Goal: Task Accomplishment & Management: Complete application form

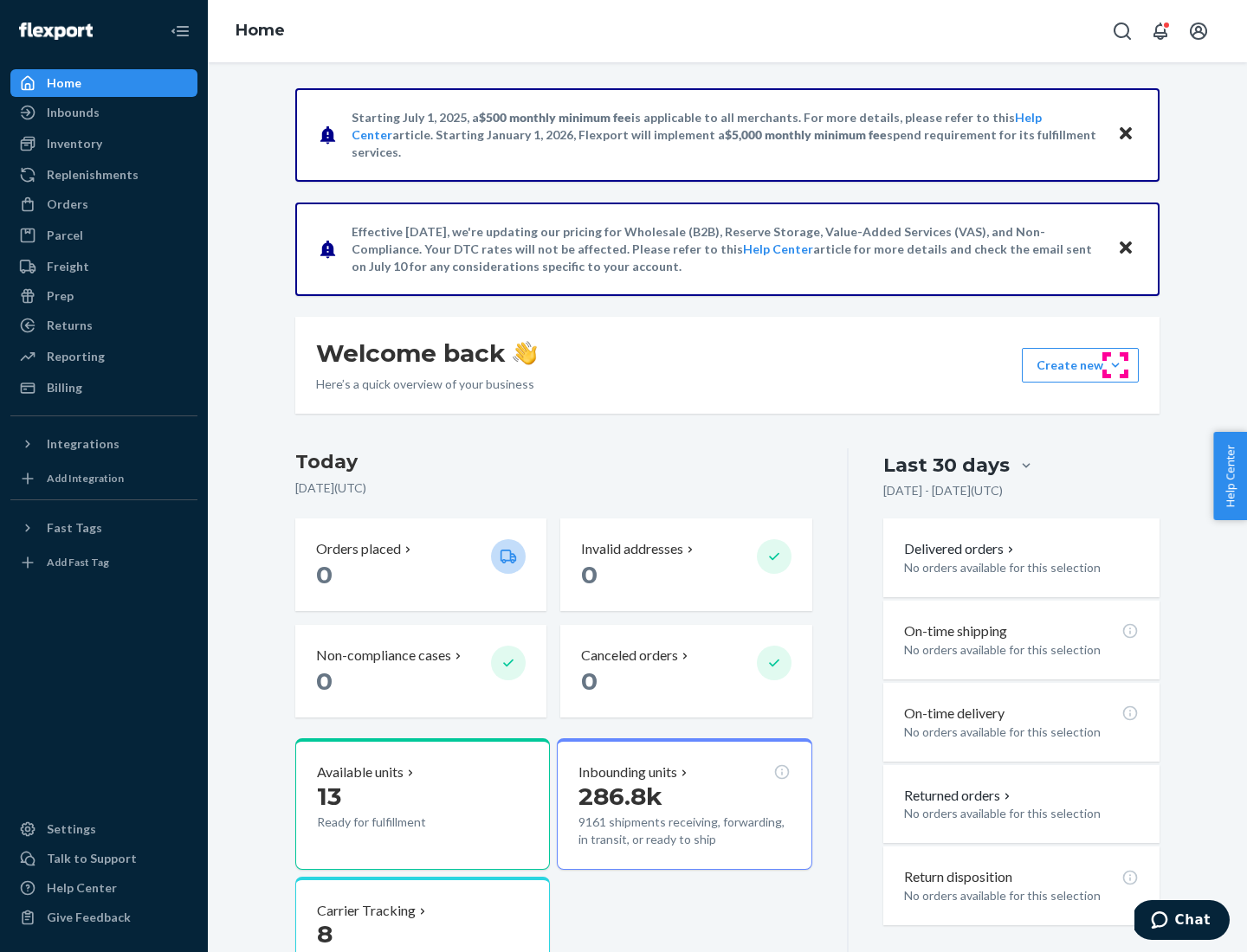
click at [1115, 366] on button "Create new Create new inbound Create new order Create new product" at bounding box center [1080, 365] width 117 height 35
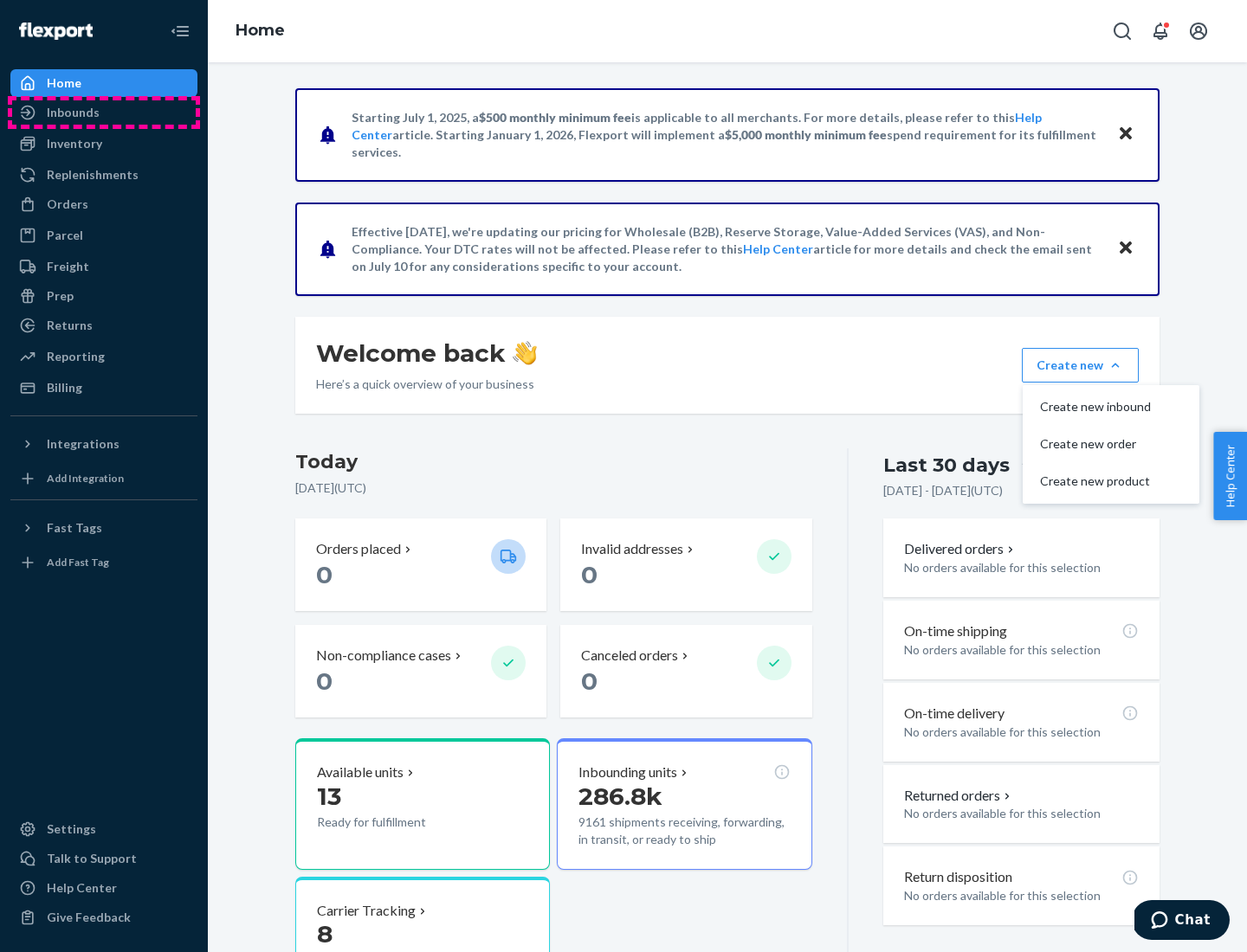
click at [104, 112] on div "Inbounds" at bounding box center [104, 112] width 183 height 24
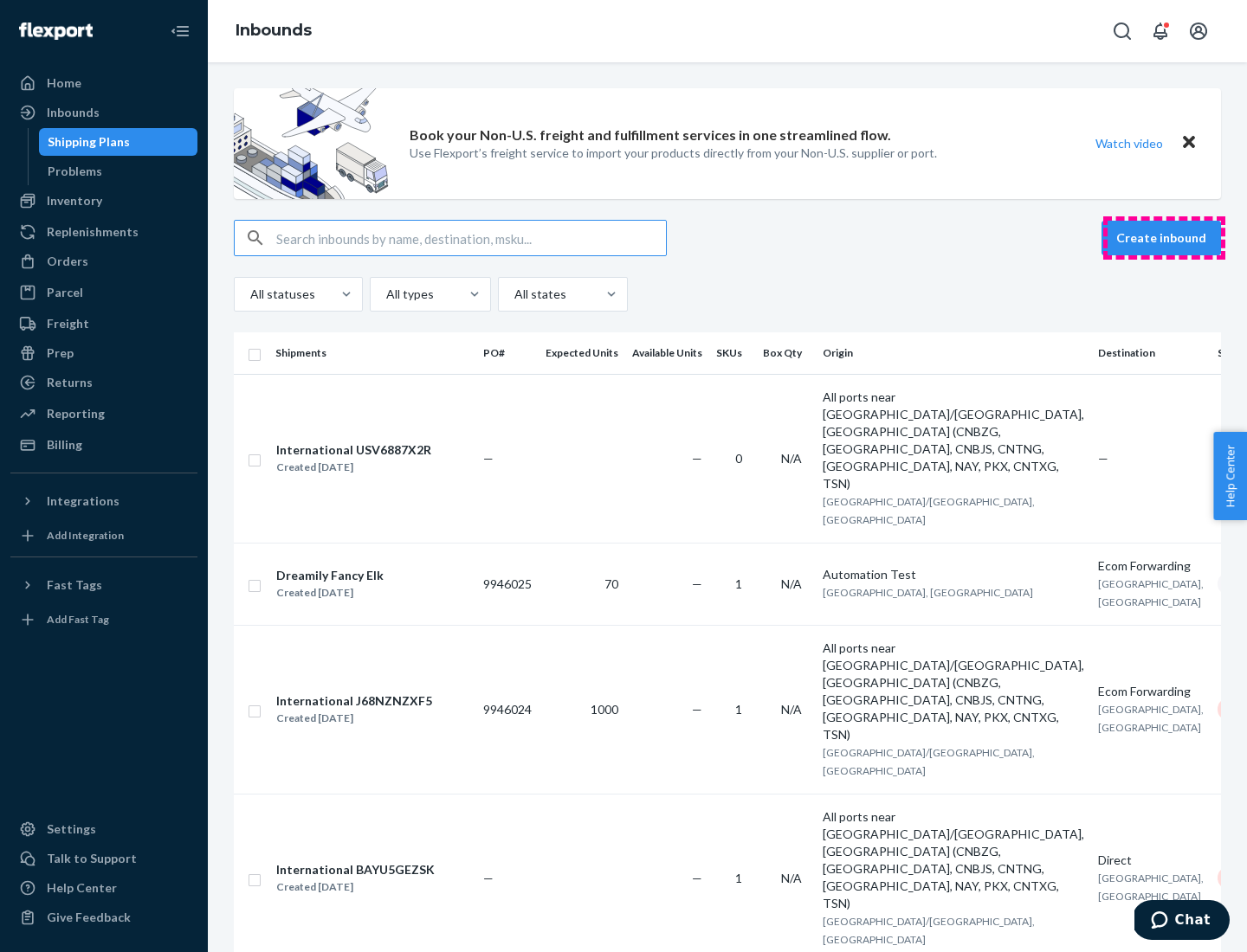
click at [1164, 238] on button "Create inbound" at bounding box center [1162, 238] width 119 height 35
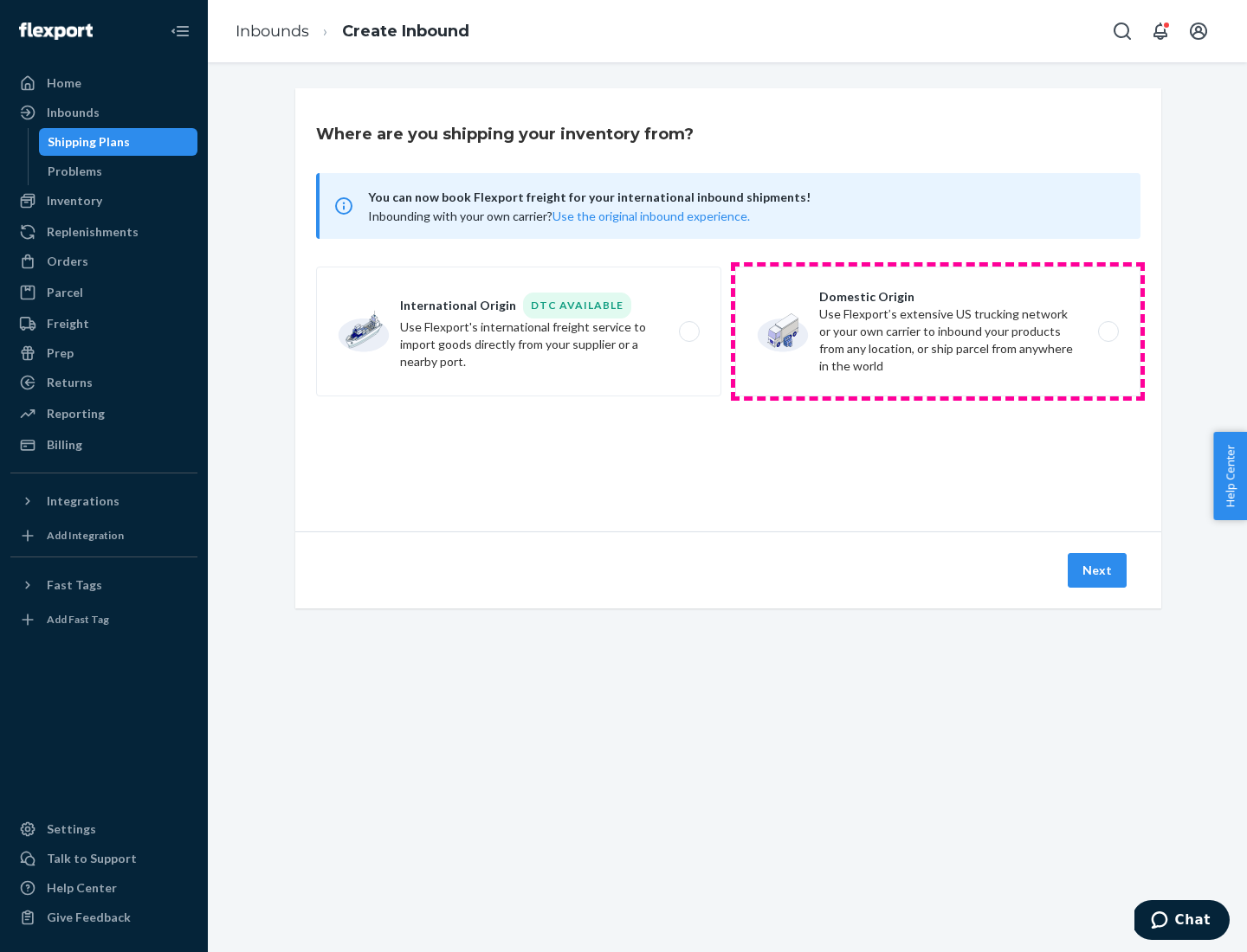
click at [938, 332] on label "Domestic Origin Use Flexport’s extensive US trucking network or your own carrie…" at bounding box center [937, 332] width 405 height 130
click at [1107, 332] on input "Domestic Origin Use Flexport’s extensive US trucking network or your own carrie…" at bounding box center [1113, 332] width 12 height 12
radio input "true"
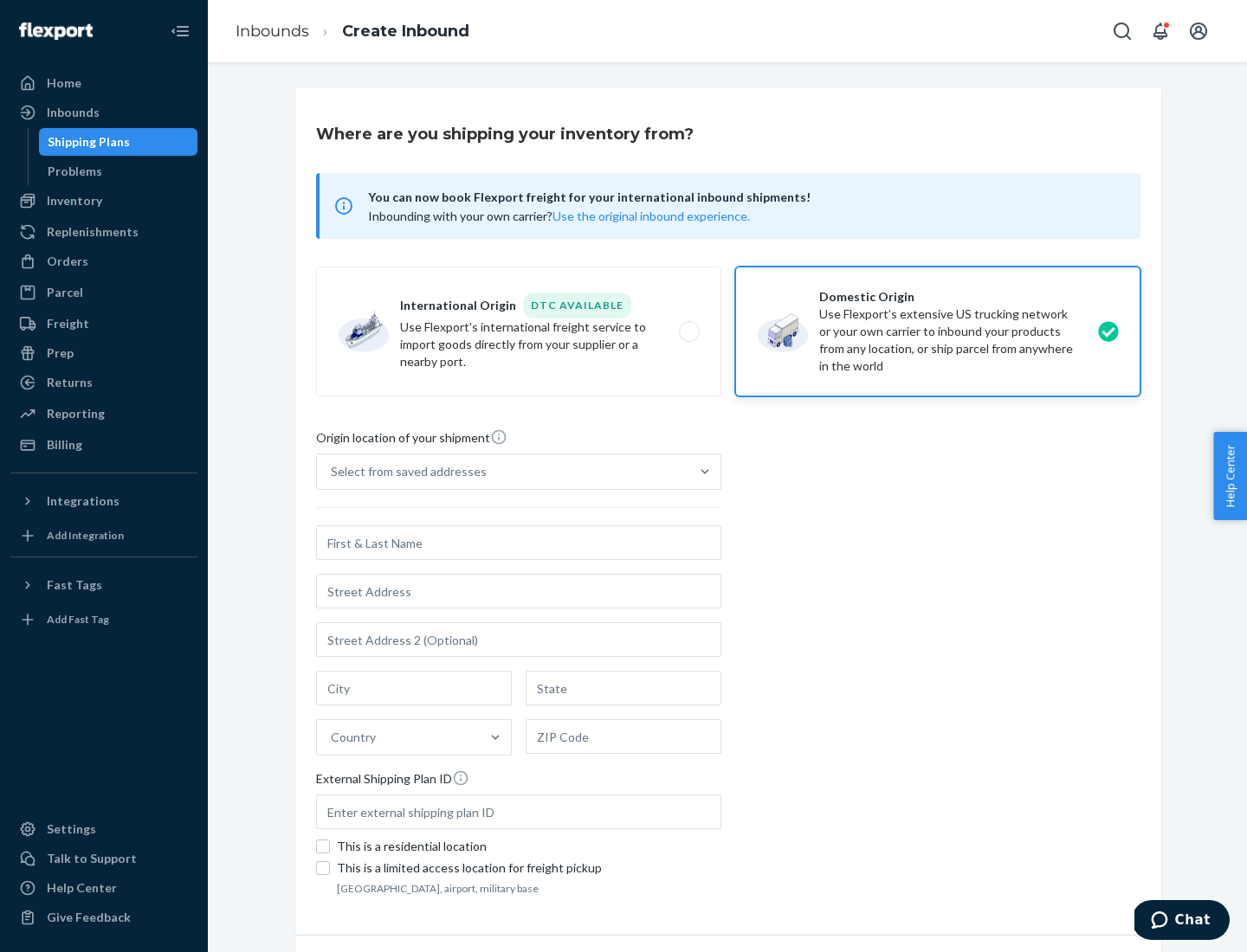
click at [404, 472] on div "Select from saved addresses" at bounding box center [409, 471] width 156 height 17
click at [333, 472] on input "Select from saved addresses" at bounding box center [332, 471] width 2 height 17
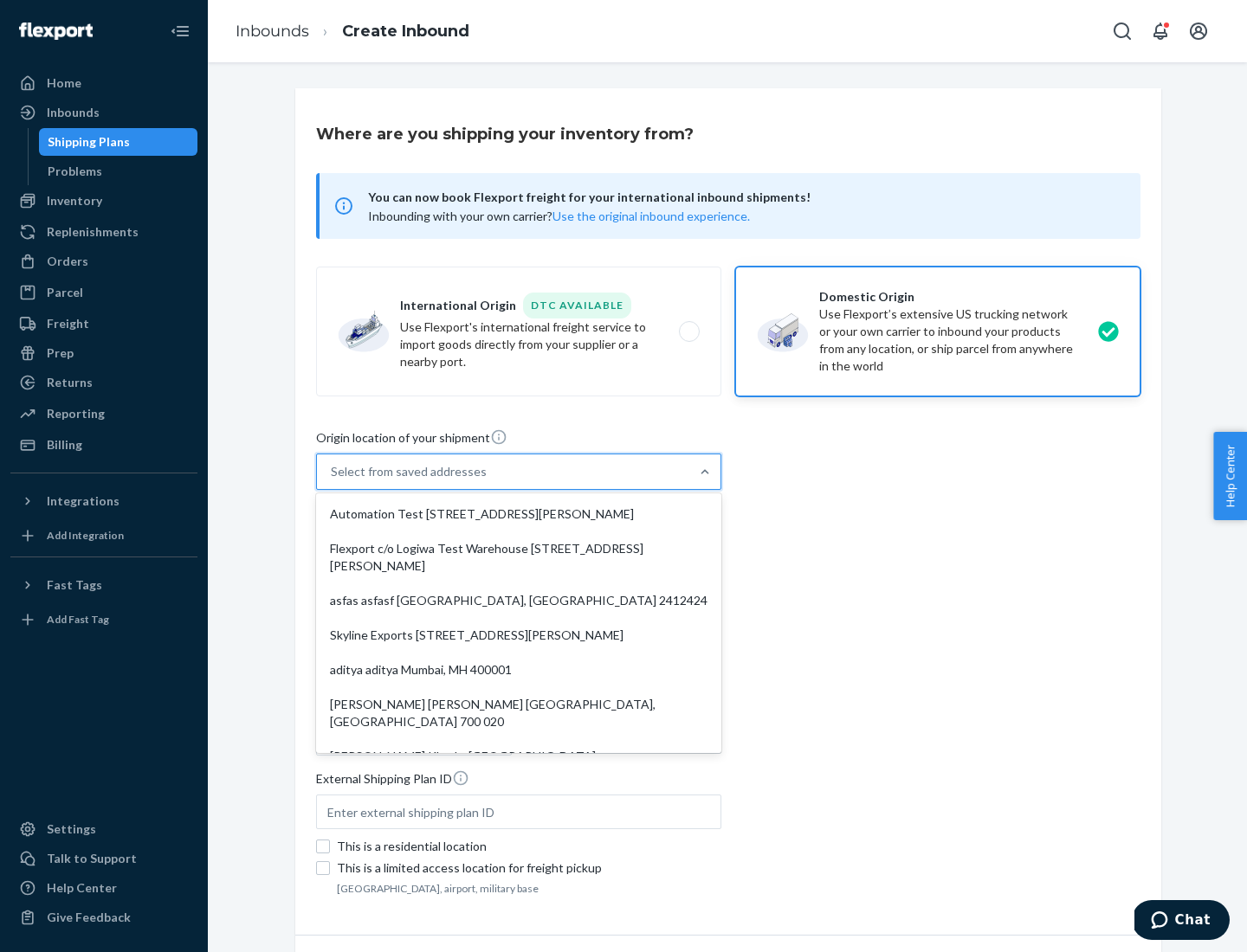
scroll to position [7, 0]
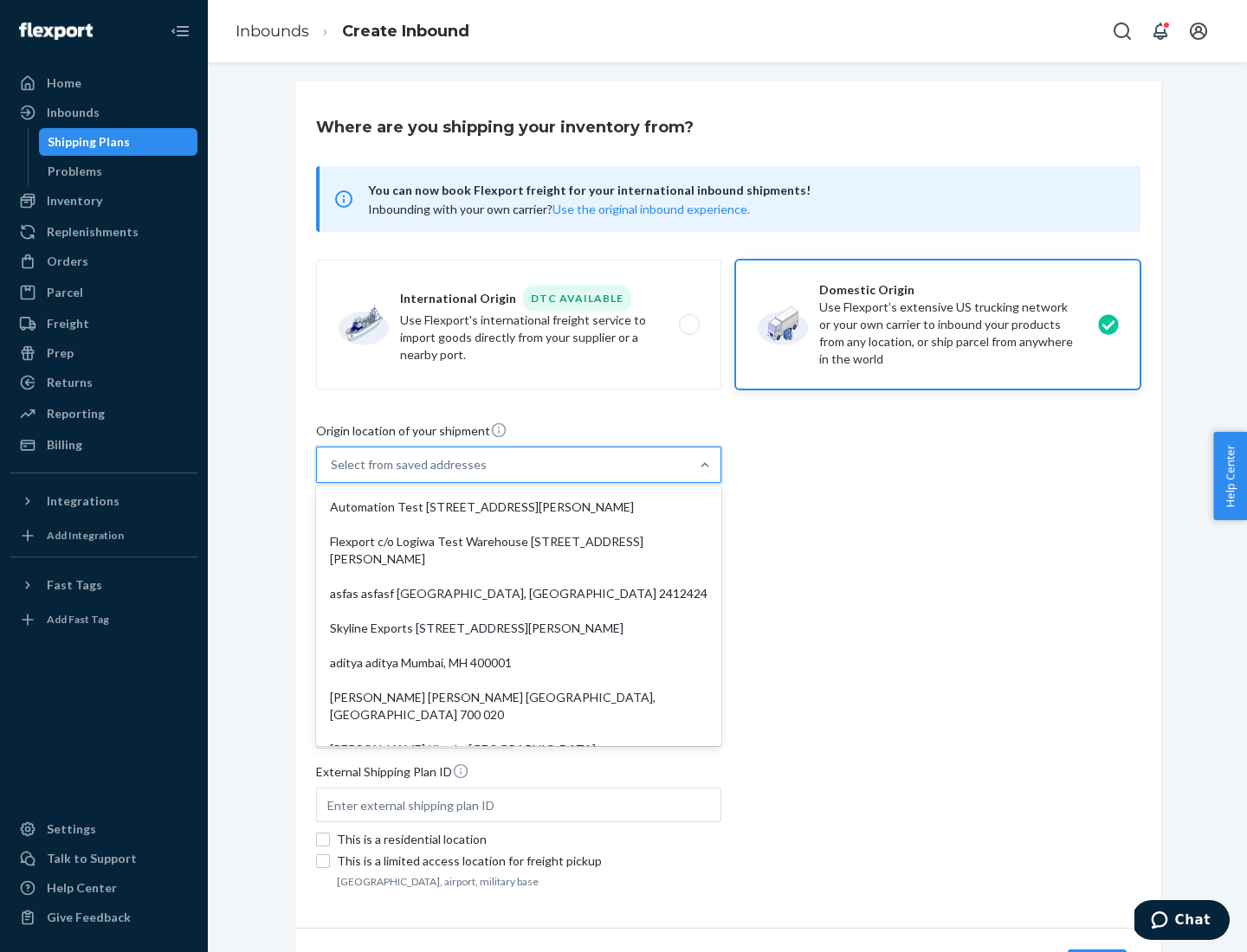
click at [519, 507] on div "Automation Test [STREET_ADDRESS][PERSON_NAME]" at bounding box center [519, 507] width 399 height 35
click at [333, 473] on input "option Automation Test [STREET_ADDRESS][PERSON_NAME]. 9 results available. Use …" at bounding box center [332, 464] width 2 height 17
type input "Automation Test"
type input "9th Floor"
type input "[GEOGRAPHIC_DATA]"
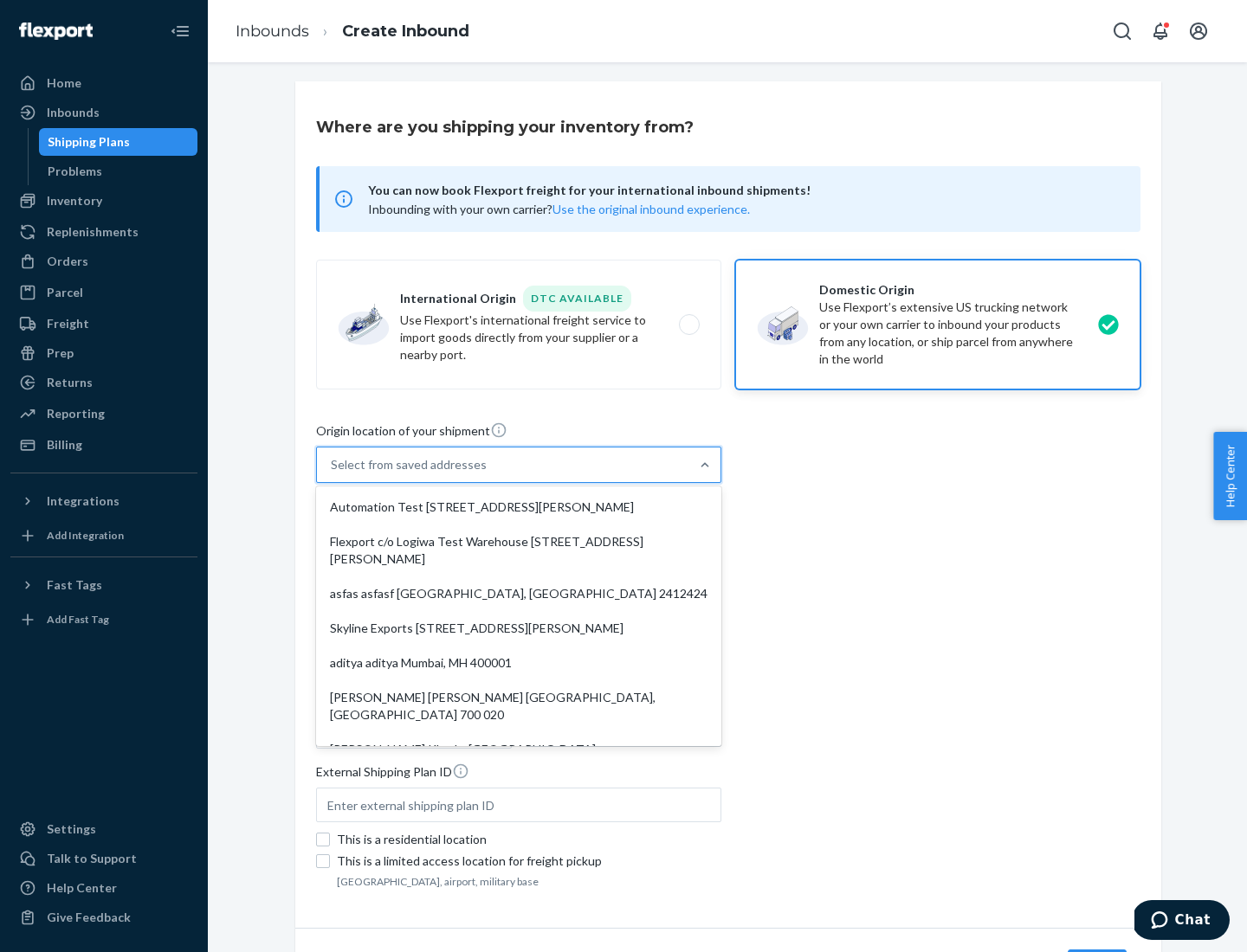
type input "CA"
type input "94104"
type input "[STREET_ADDRESS][PERSON_NAME]"
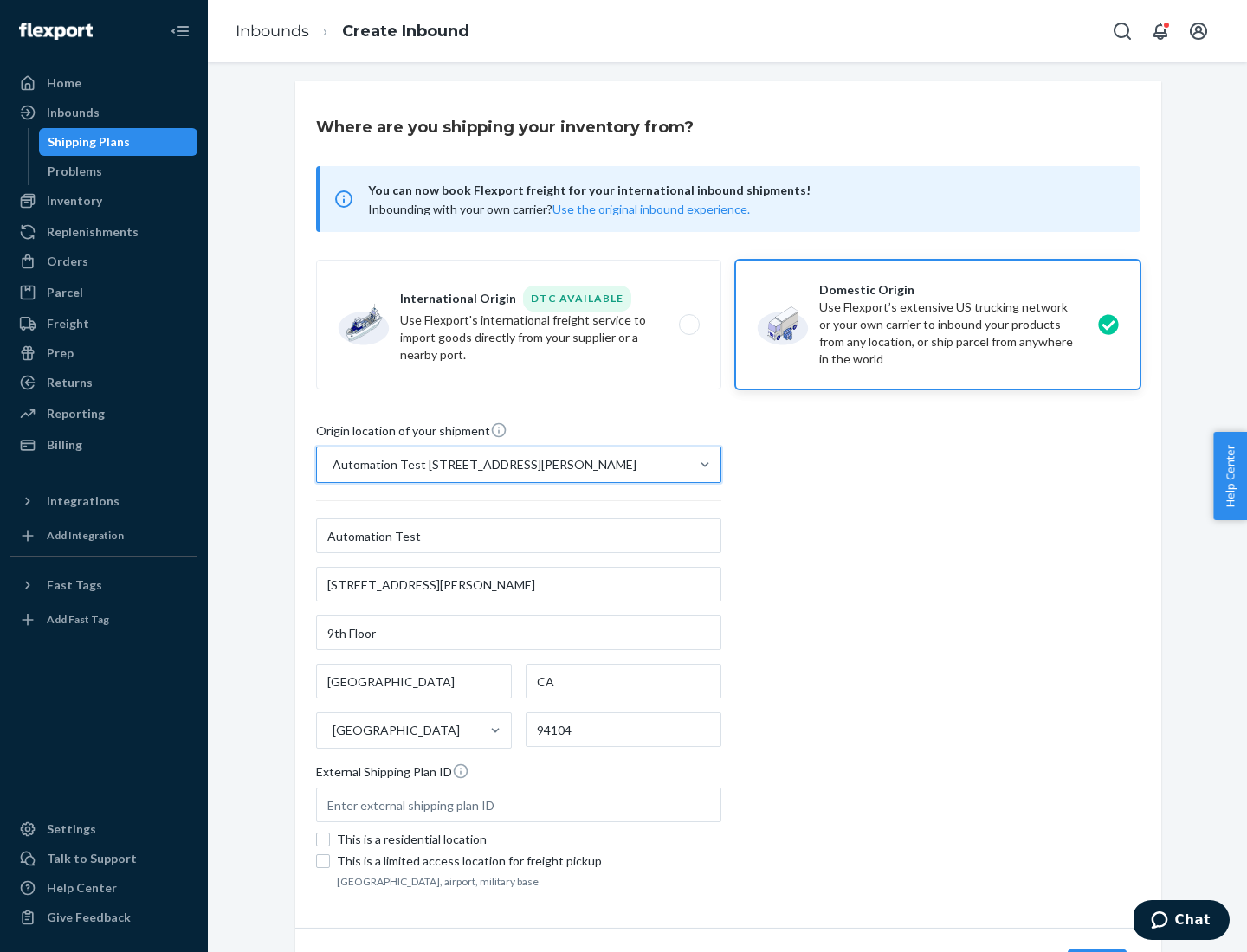
scroll to position [101, 0]
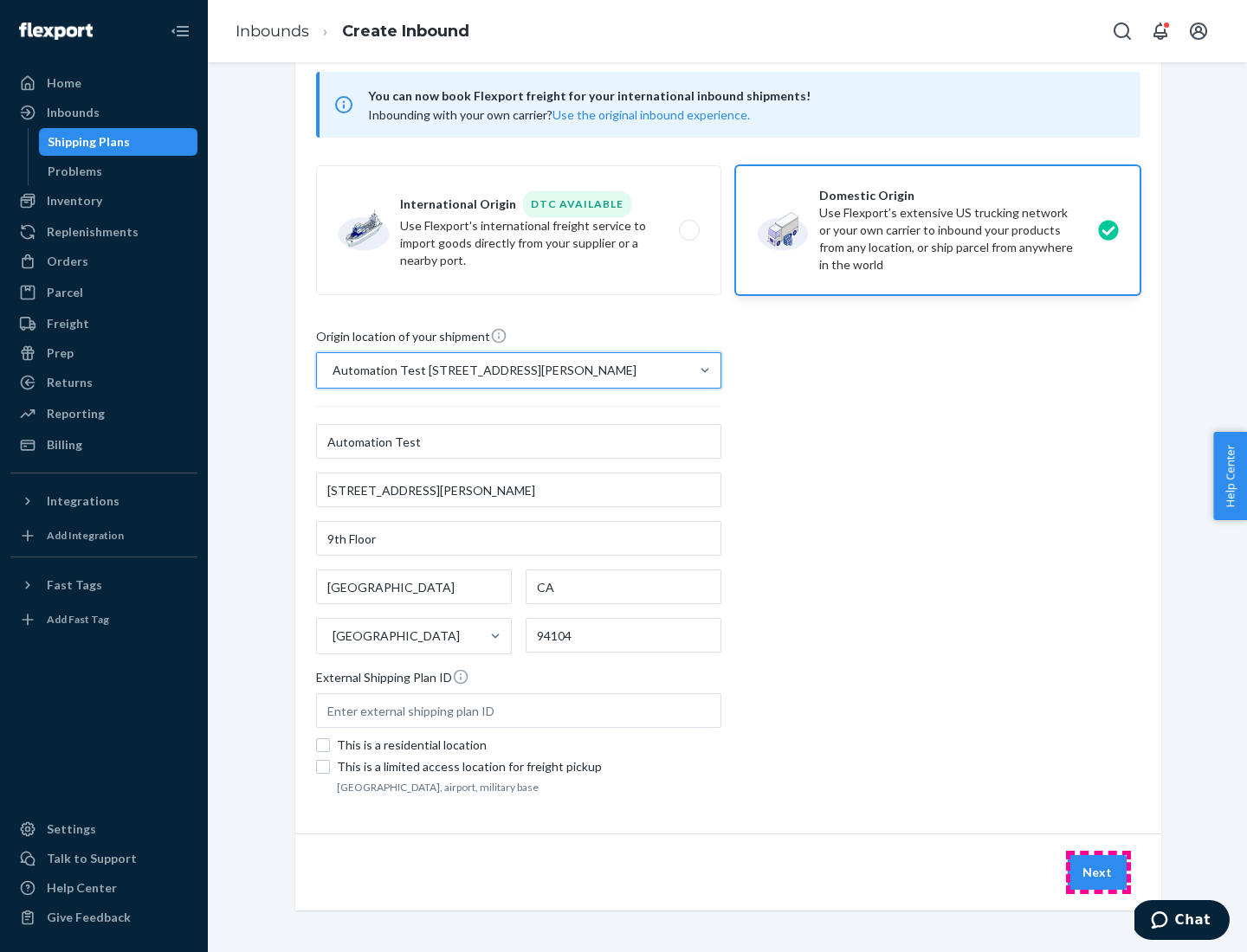
click at [1098, 873] on button "Next" at bounding box center [1097, 872] width 59 height 35
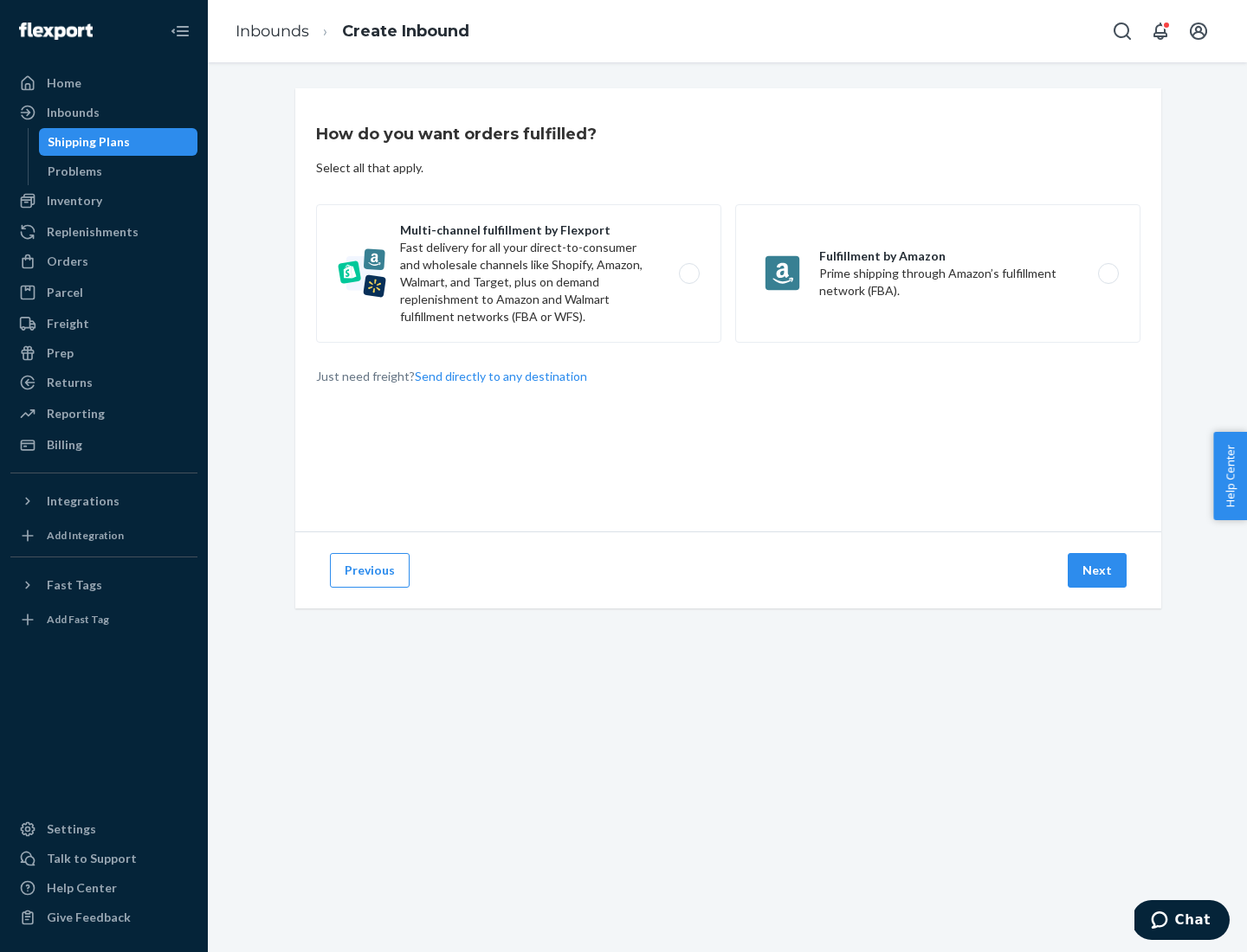
click at [519, 273] on label "Multi-channel fulfillment by Flexport Fast delivery for all your direct-to-cons…" at bounding box center [518, 274] width 405 height 139
click at [688, 273] on input "Multi-channel fulfillment by Flexport Fast delivery for all your direct-to-cons…" at bounding box center [693, 274] width 12 height 12
radio input "true"
click at [1098, 570] on button "Next" at bounding box center [1097, 570] width 59 height 35
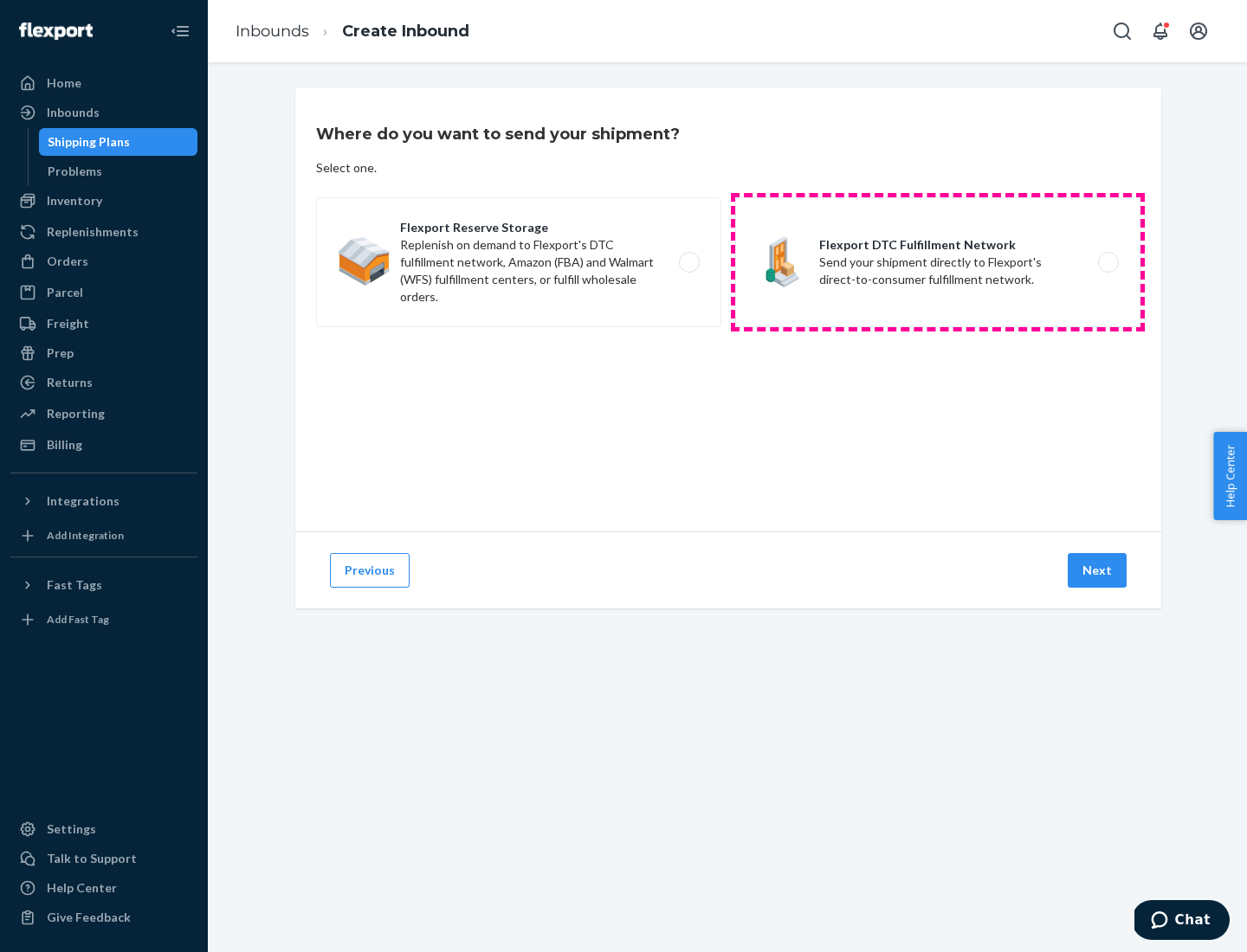
click at [938, 262] on label "Flexport DTC Fulfillment Network Send your shipment directly to Flexport's dire…" at bounding box center [937, 262] width 405 height 130
click at [1107, 262] on input "Flexport DTC Fulfillment Network Send your shipment directly to Flexport's dire…" at bounding box center [1113, 262] width 12 height 12
radio input "true"
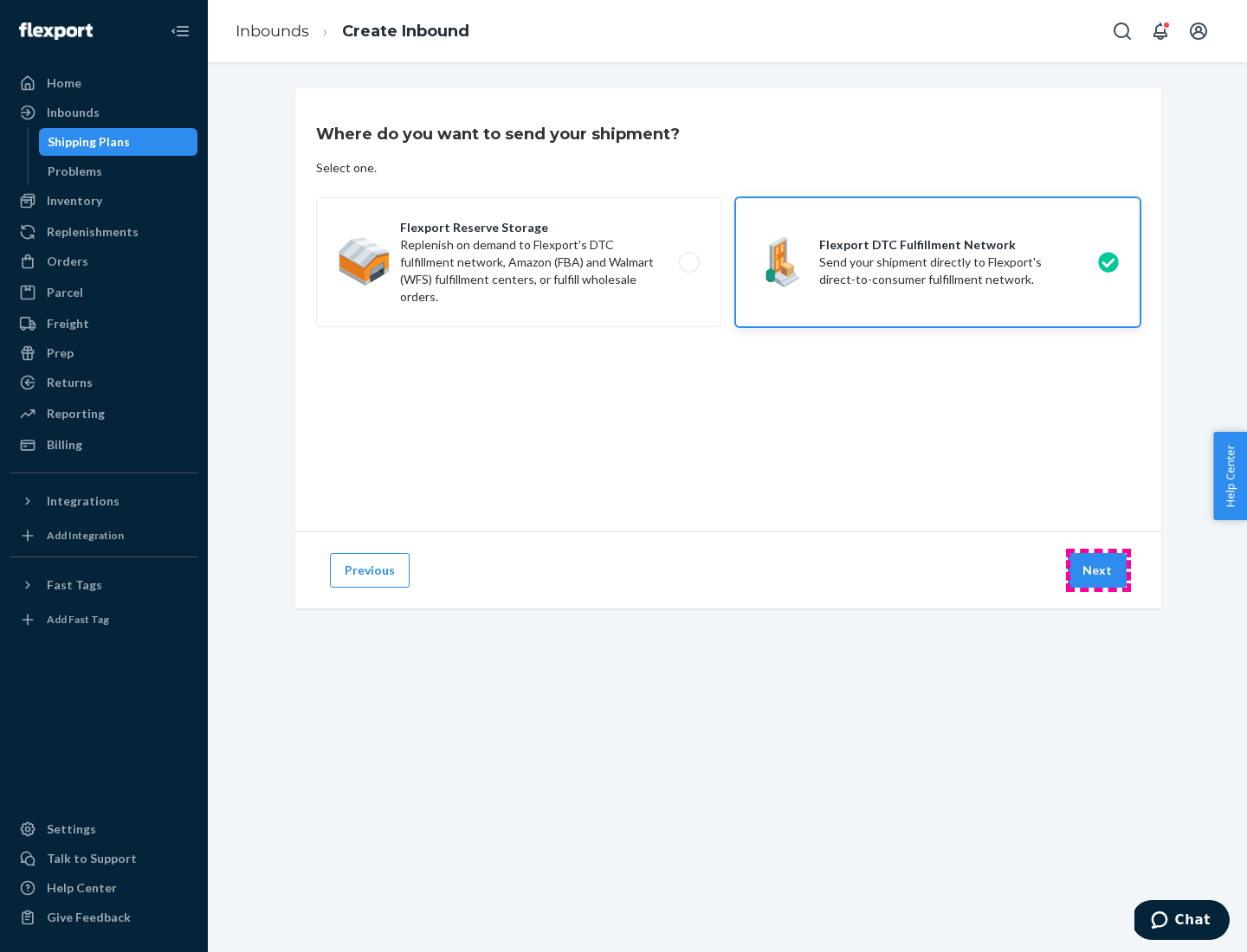
click at [1098, 570] on button "Next" at bounding box center [1097, 570] width 59 height 35
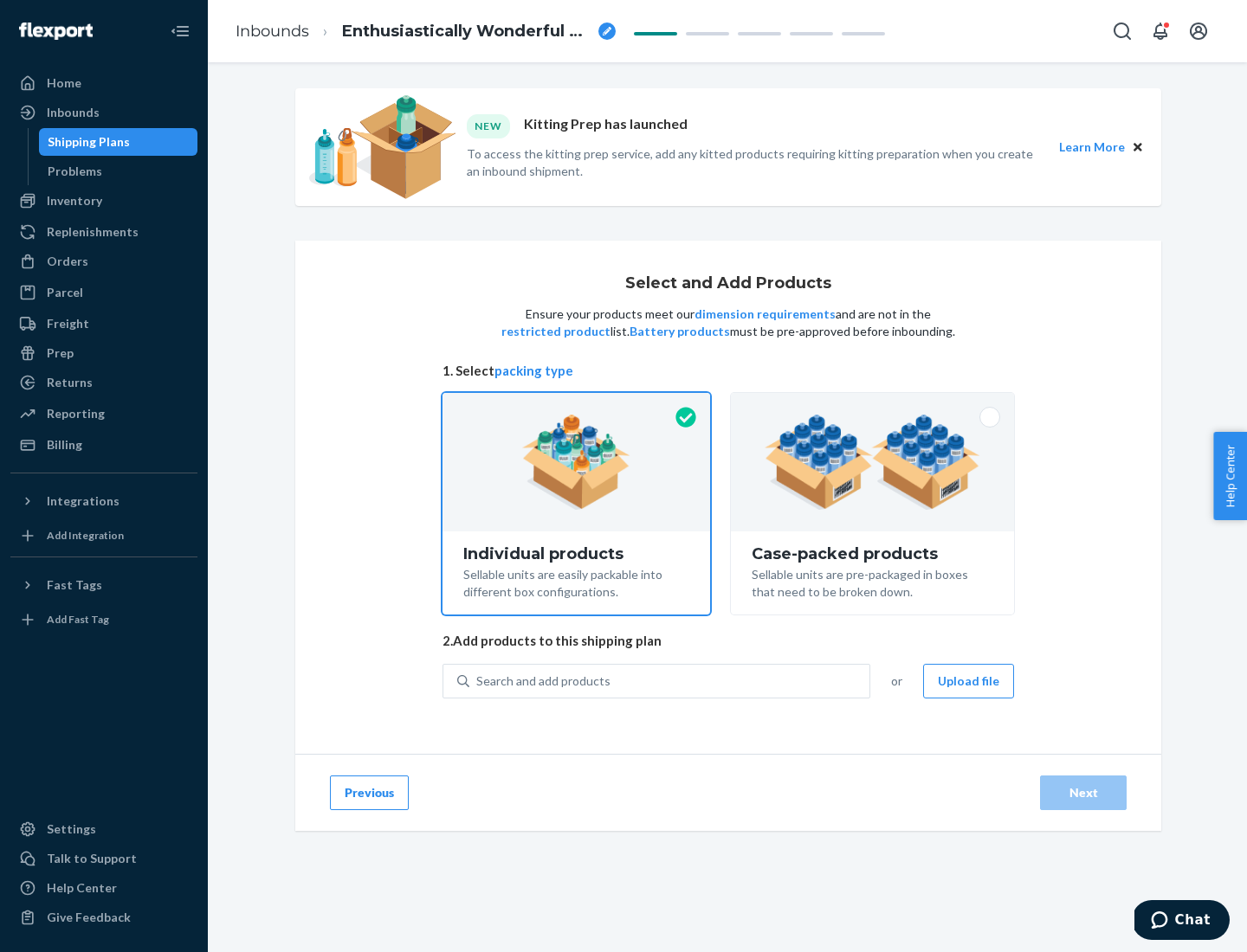
click at [873, 463] on img at bounding box center [872, 462] width 215 height 95
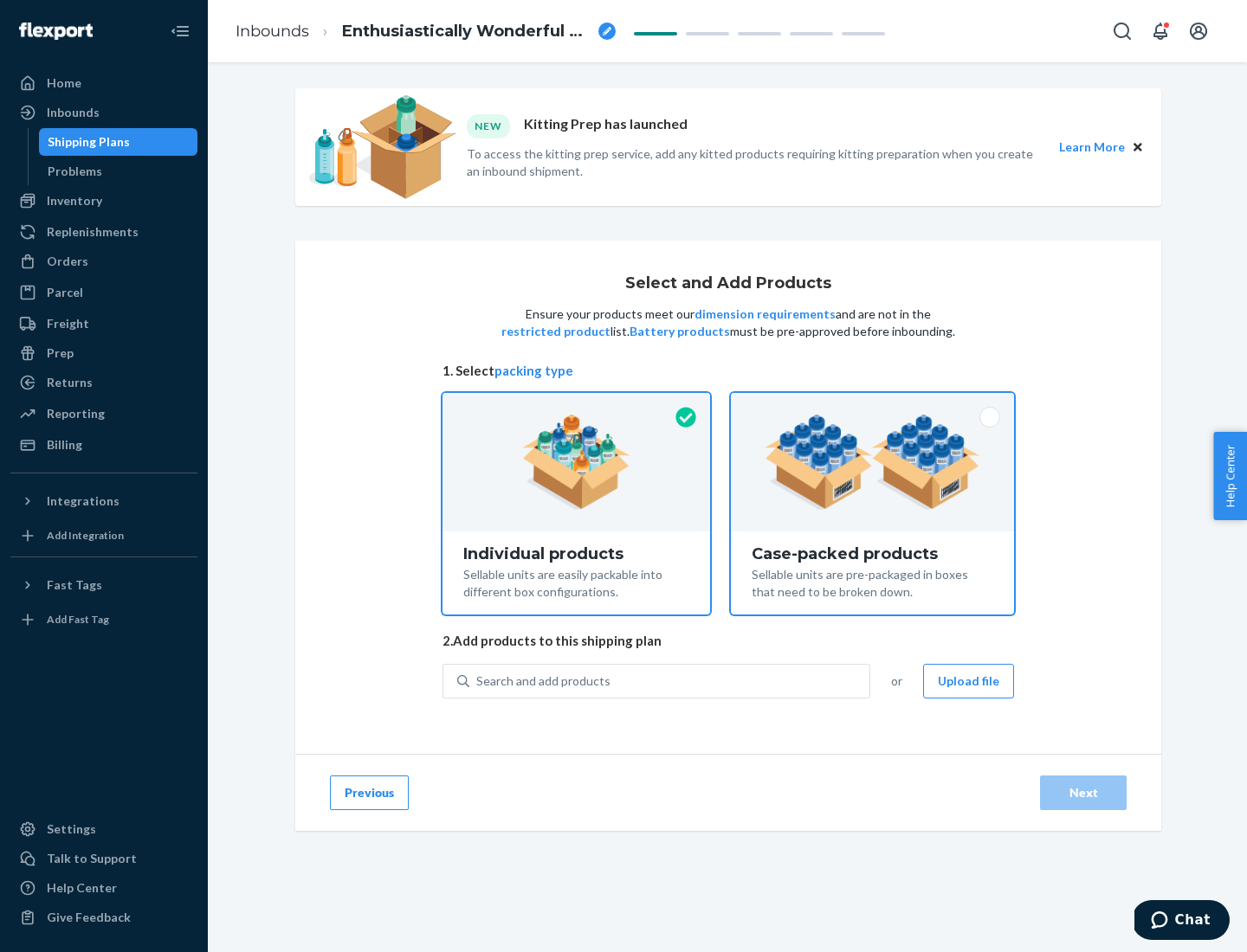
click at [873, 404] on input "Case-packed products Sellable units are pre-packaged in boxes that need to be b…" at bounding box center [872, 399] width 12 height 12
radio input "true"
radio input "false"
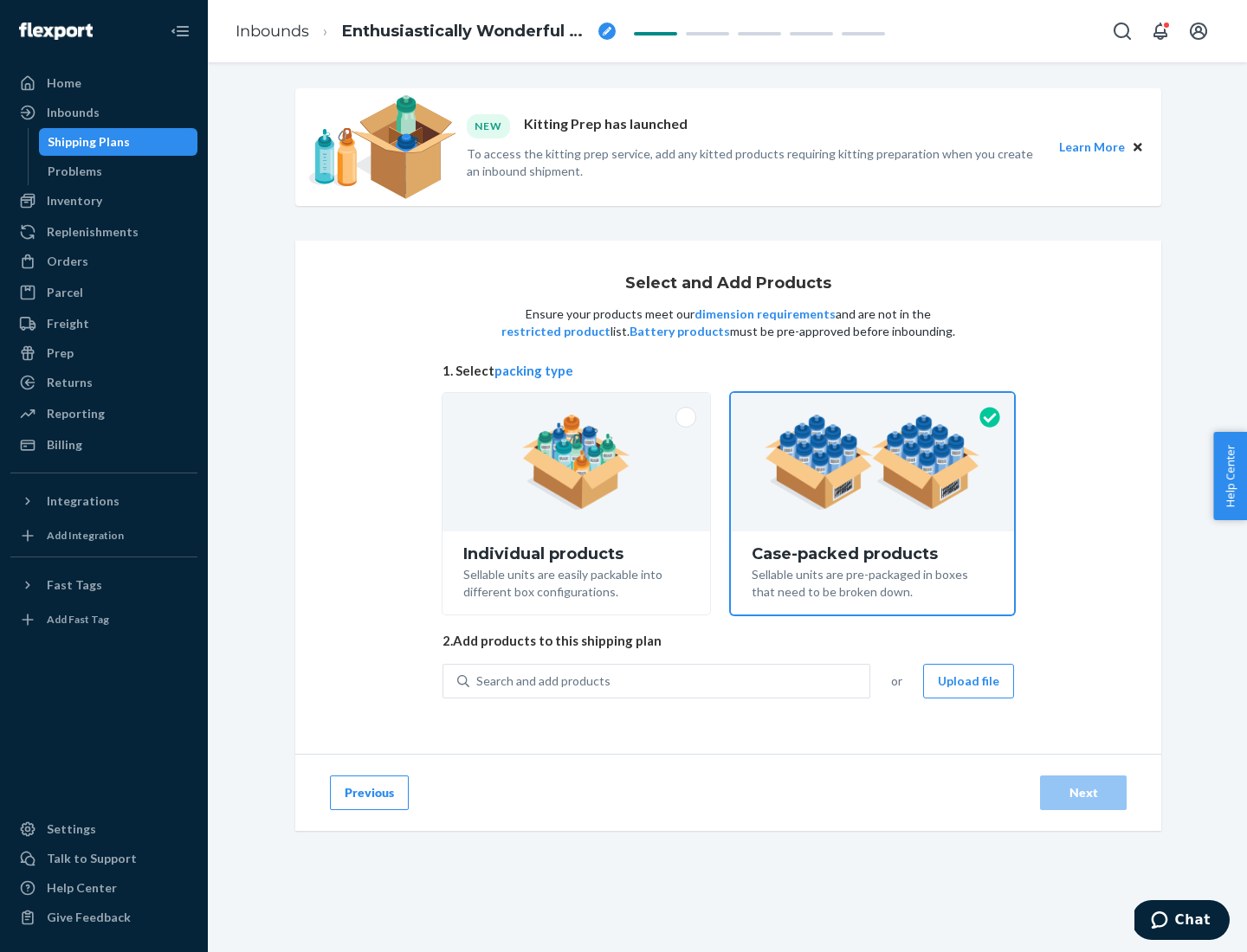
click at [670, 681] on div "Search and add products" at bounding box center [668, 681] width 400 height 31
click at [478, 681] on input "Search and add products" at bounding box center [477, 681] width 2 height 17
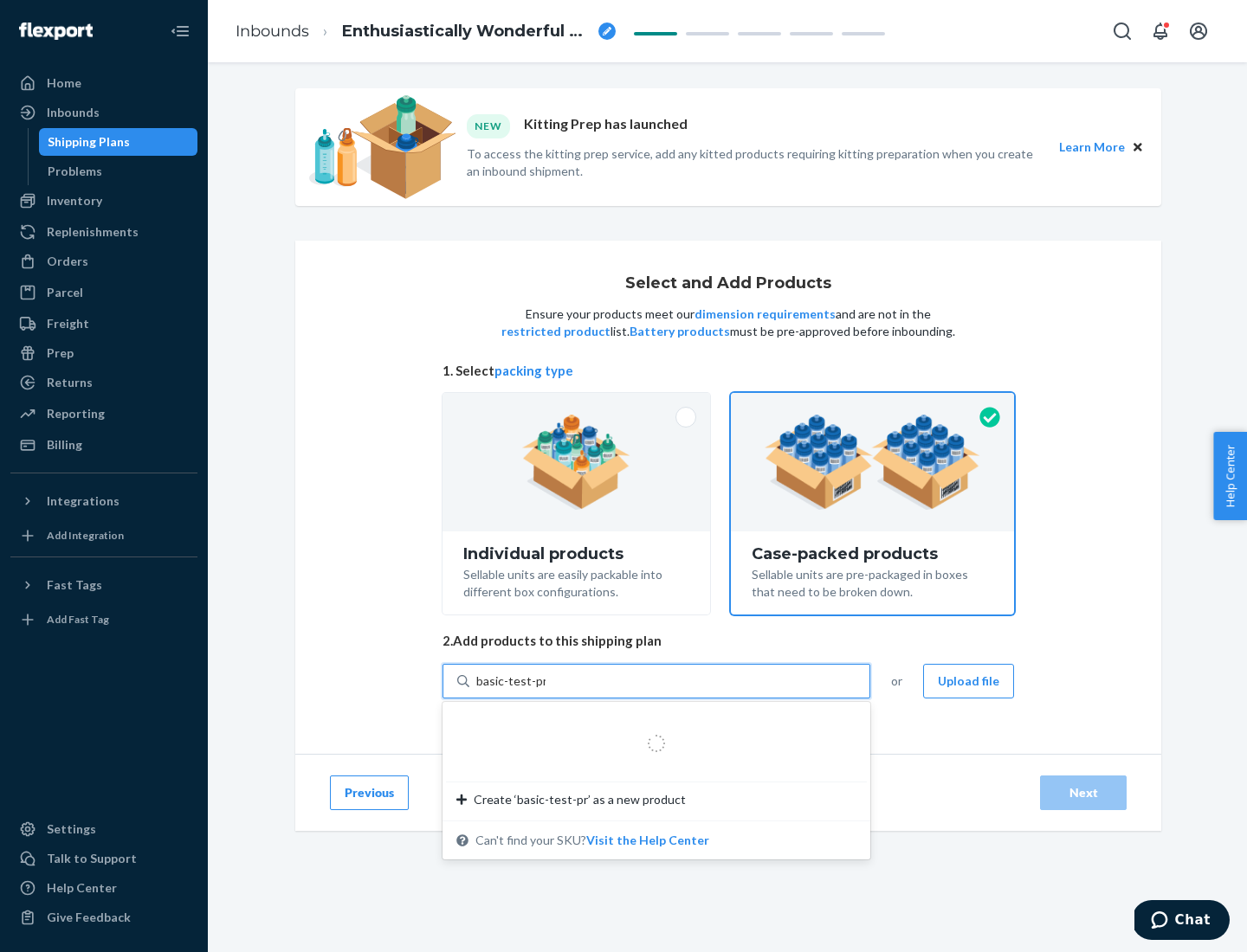
type input "basic-test-product-1"
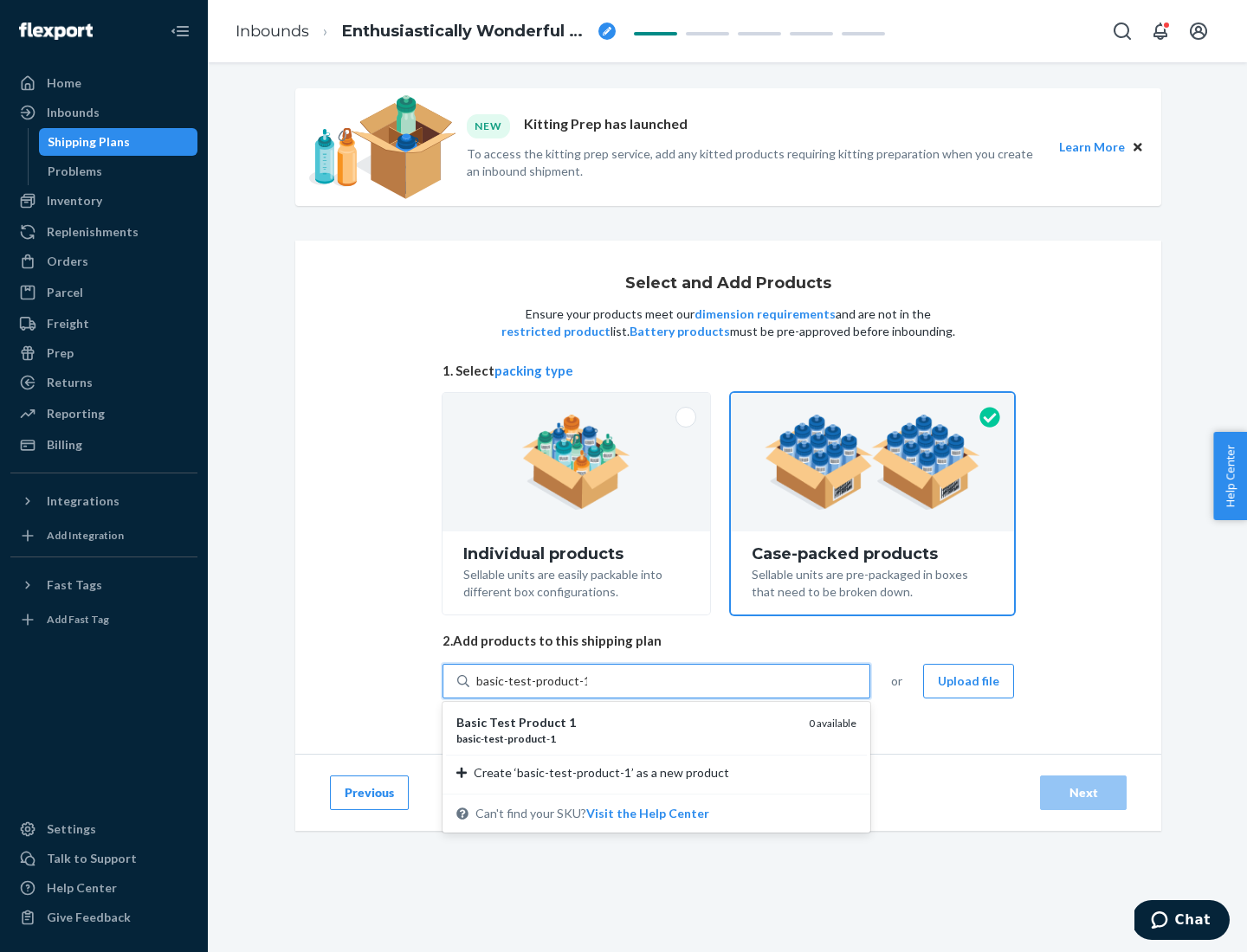
click at [626, 738] on div "basic - test - product - 1" at bounding box center [626, 738] width 338 height 15
click at [587, 690] on input "basic-test-product-1" at bounding box center [531, 681] width 111 height 17
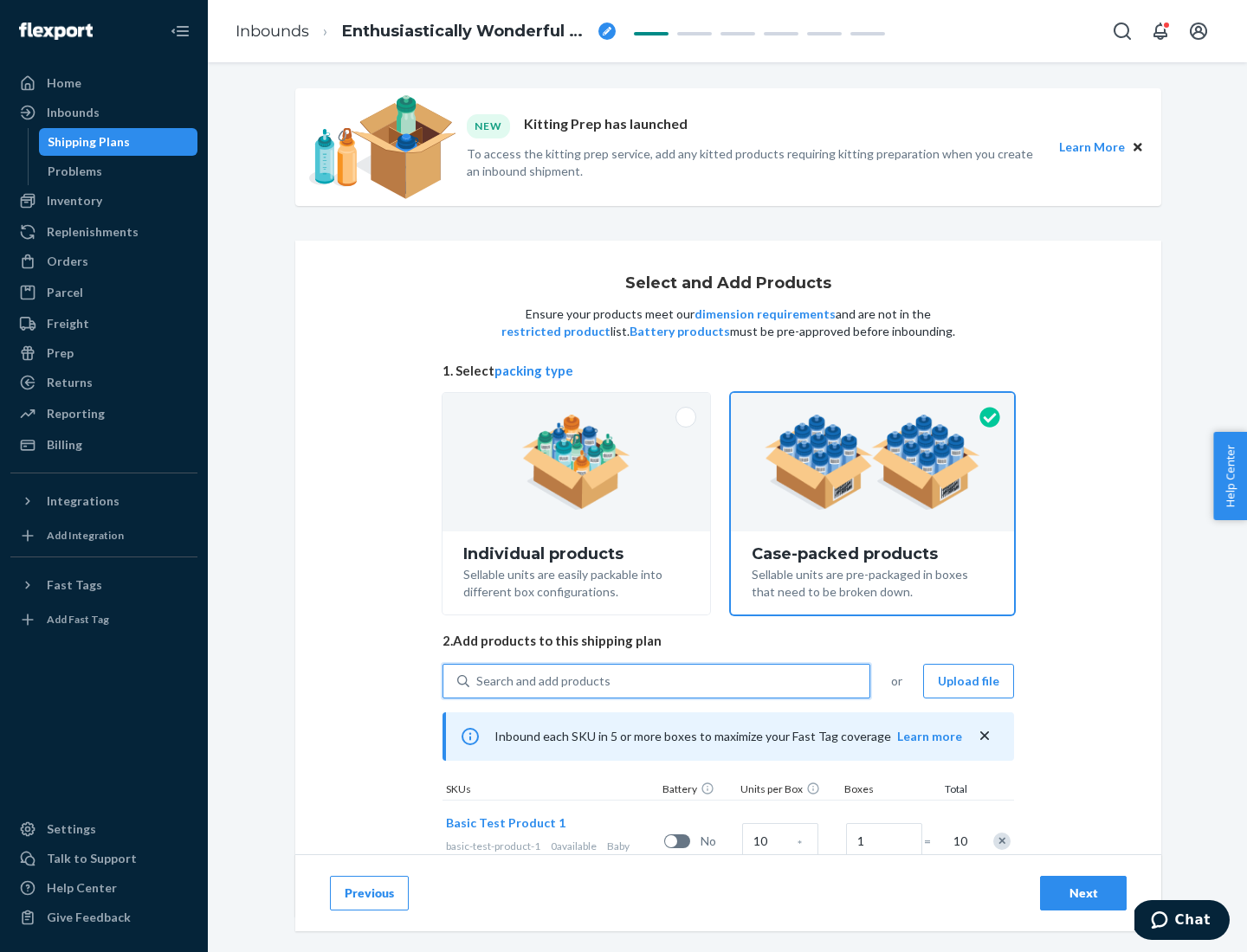
scroll to position [62, 0]
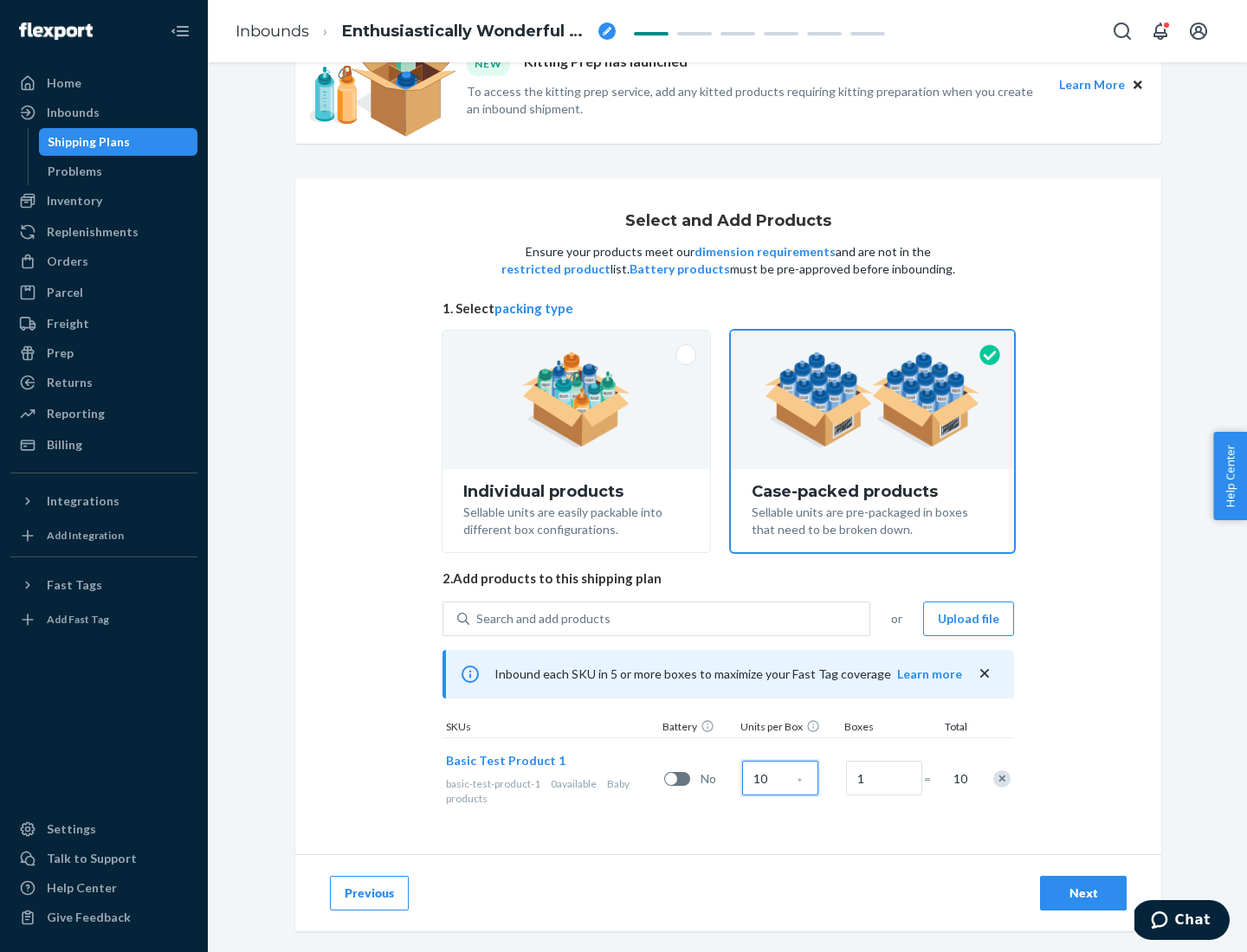
type input "10"
type input "7"
click at [1083, 893] on div "Next" at bounding box center [1083, 892] width 57 height 17
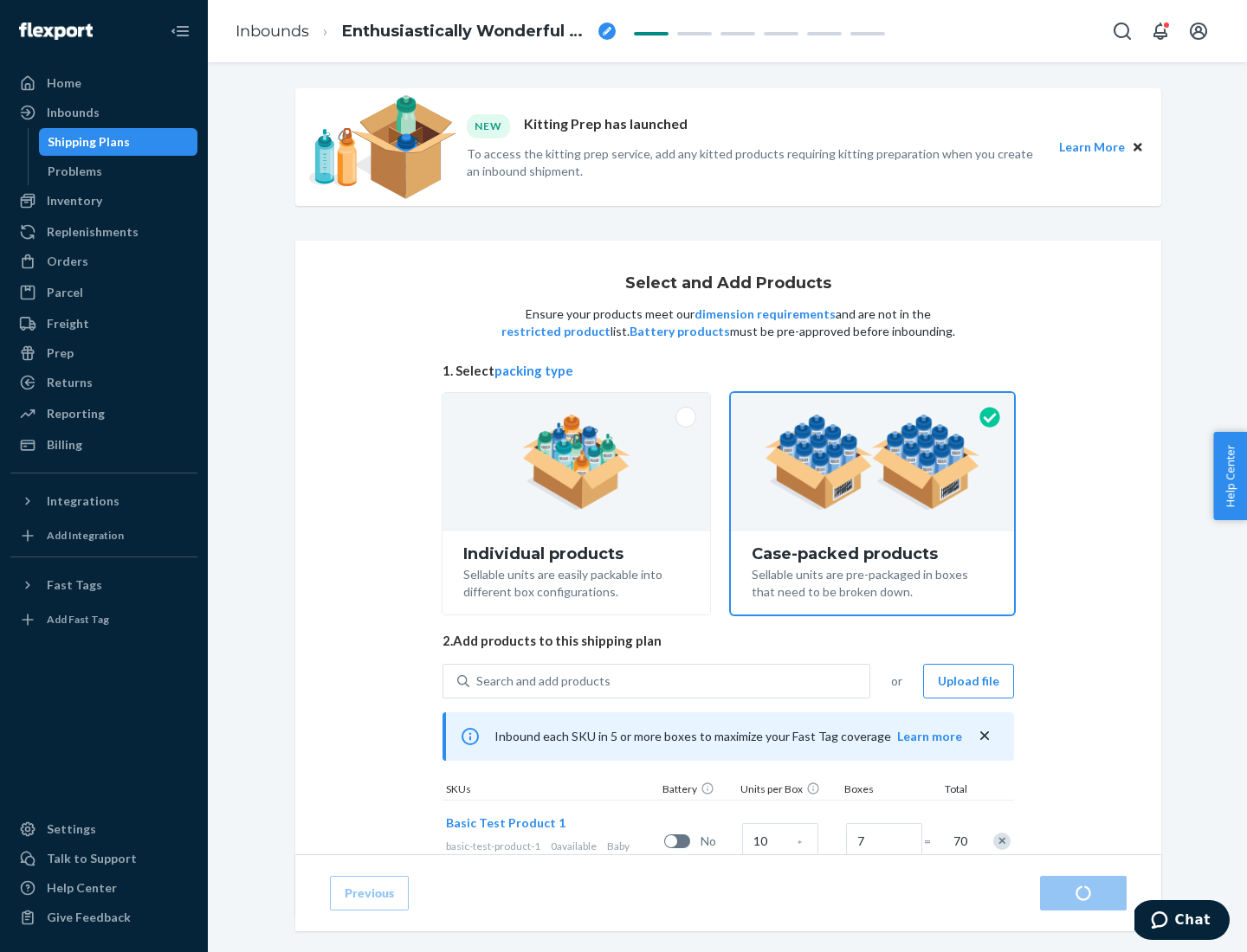
radio input "true"
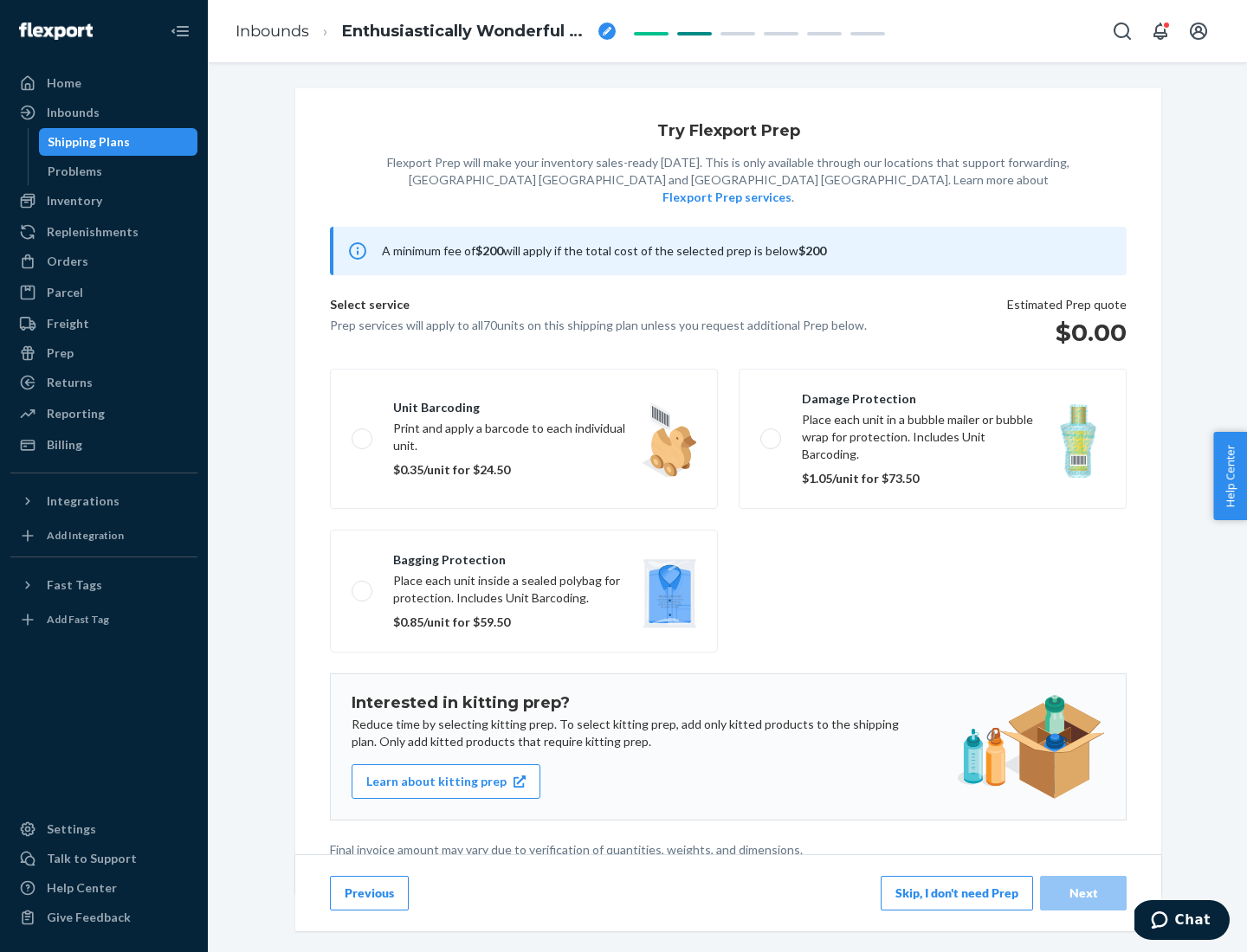
scroll to position [4, 0]
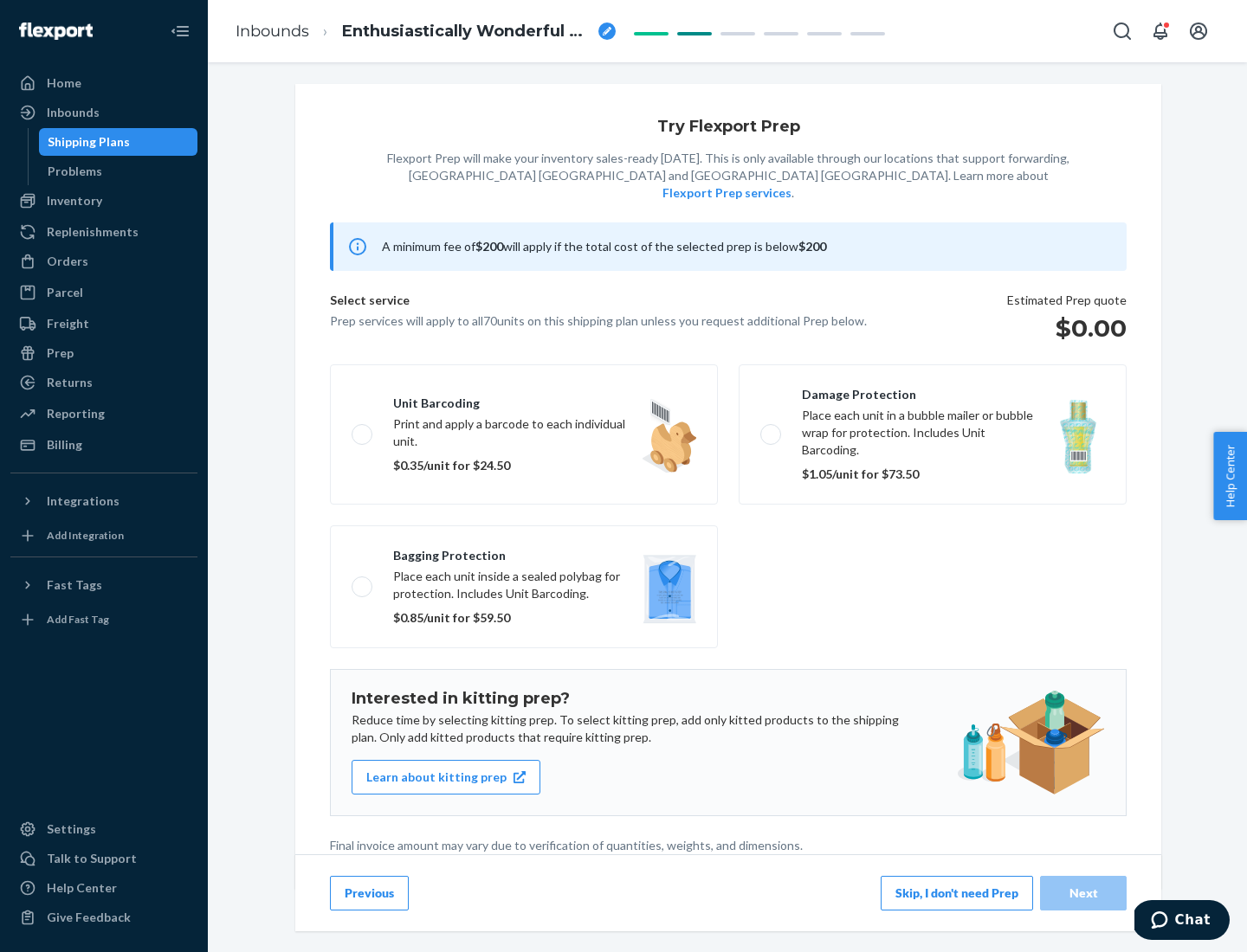
click at [524, 552] on label "Bagging protection Place each unit inside a sealed polybag for protection. Incl…" at bounding box center [524, 587] width 388 height 123
click at [363, 581] on input "Bagging protection Place each unit inside a sealed polybag for protection. Incl…" at bounding box center [357, 586] width 12 height 12
checkbox input "true"
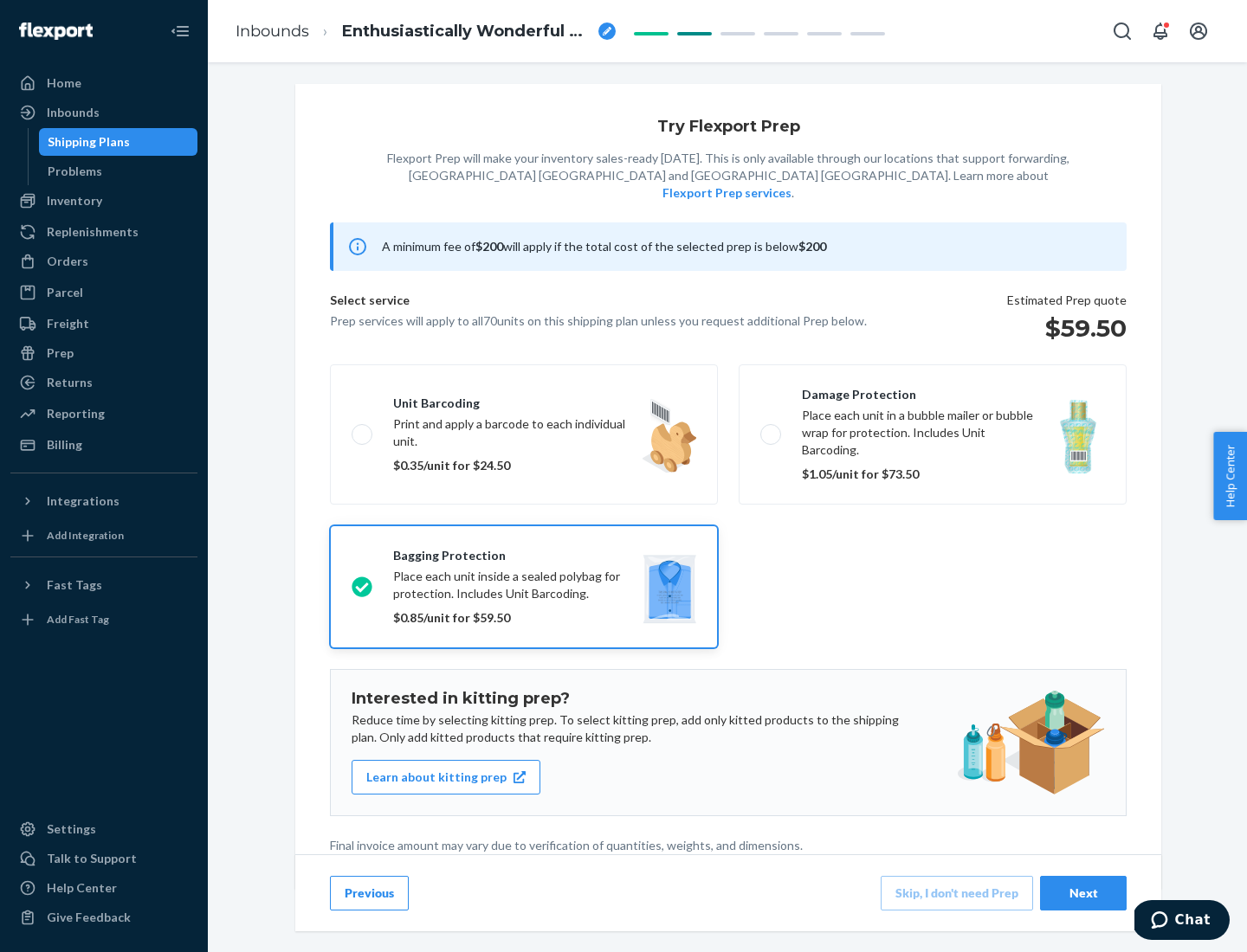
click at [1083, 892] on div "Next" at bounding box center [1083, 892] width 57 height 17
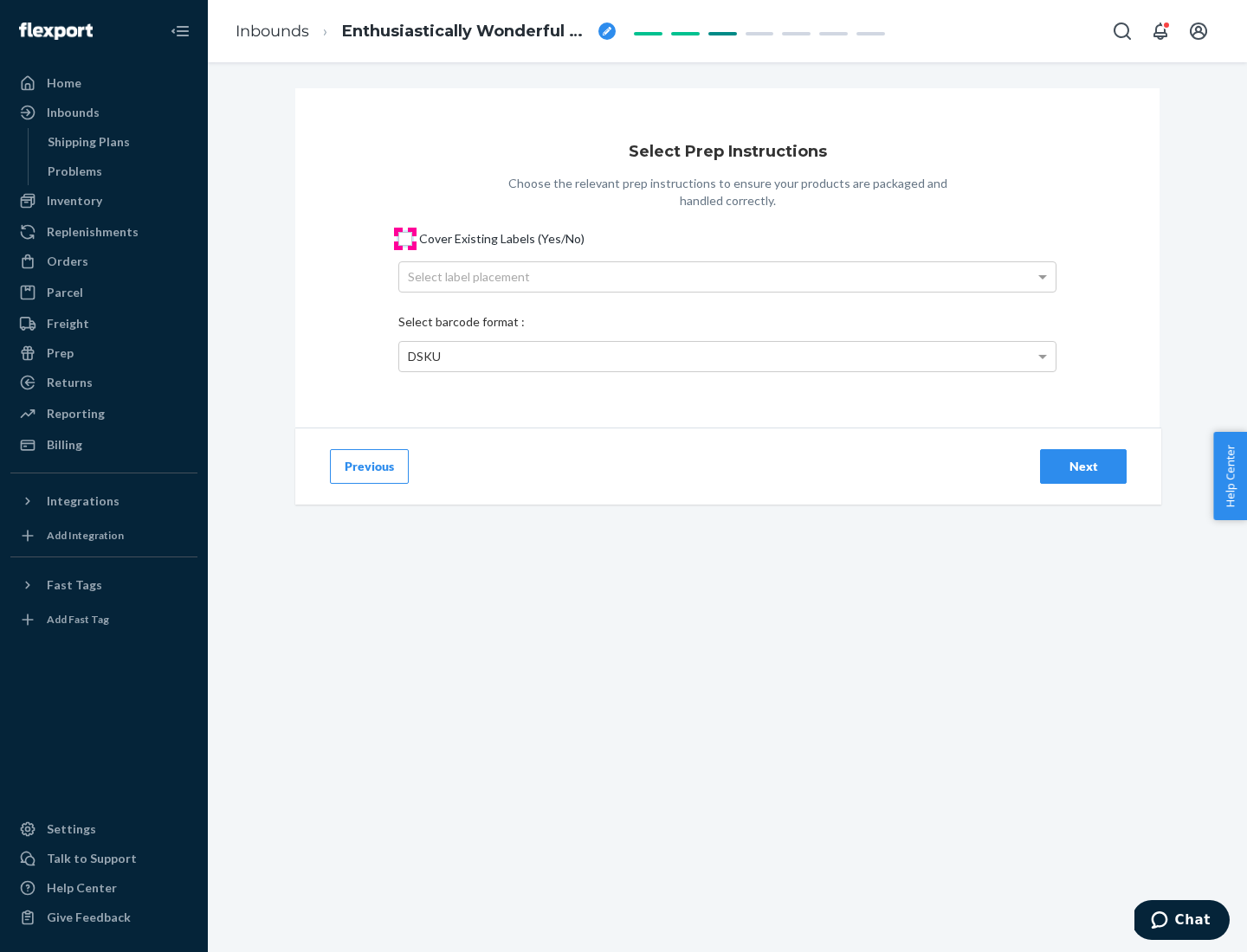
click at [405, 238] on input "Cover Existing Labels (Yes/No)" at bounding box center [406, 239] width 14 height 14
checkbox input "true"
click at [727, 276] on div "Select label placement" at bounding box center [726, 277] width 656 height 29
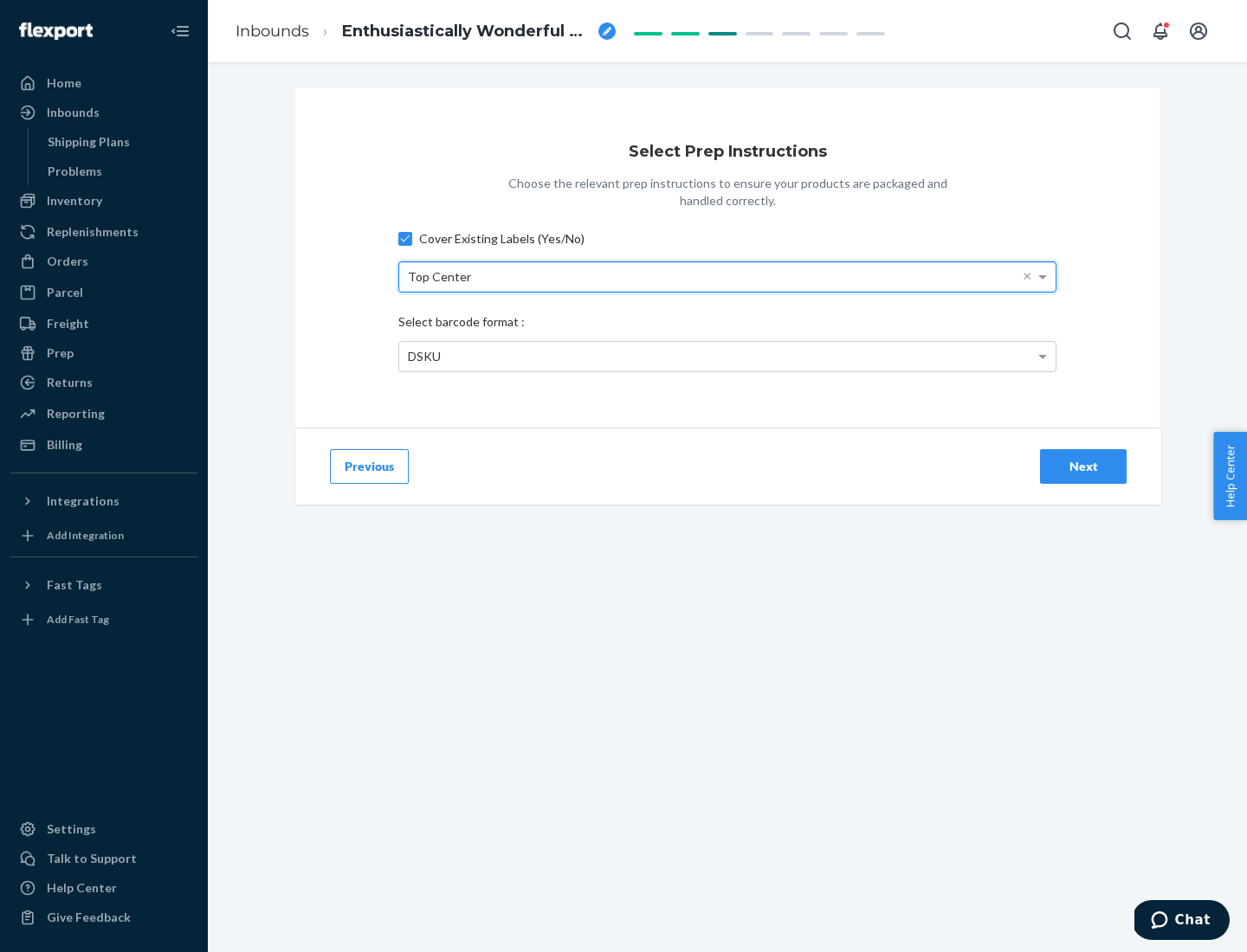
click at [727, 356] on div "DSKU" at bounding box center [726, 356] width 656 height 29
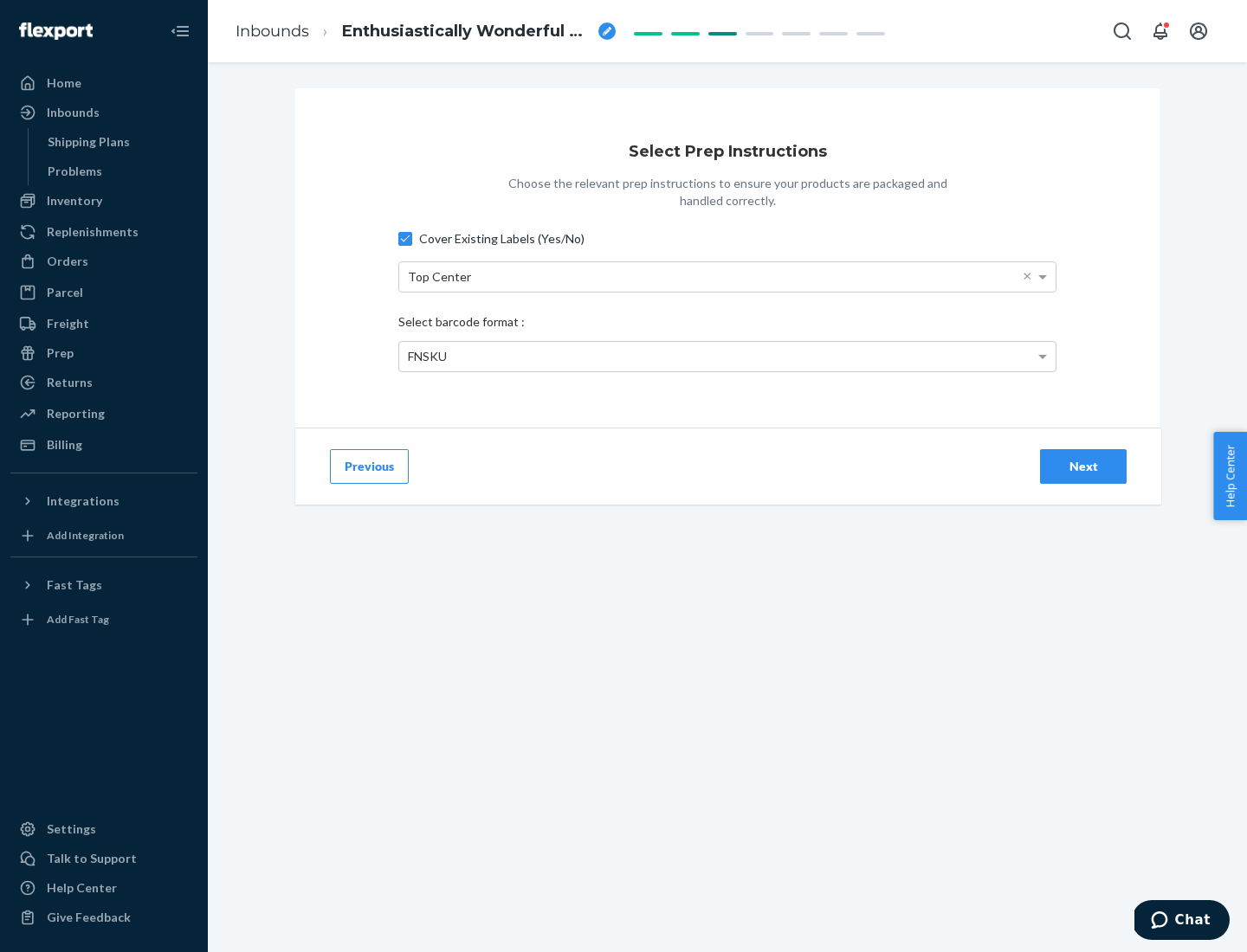
click at [1083, 465] on div "Next" at bounding box center [1083, 466] width 57 height 17
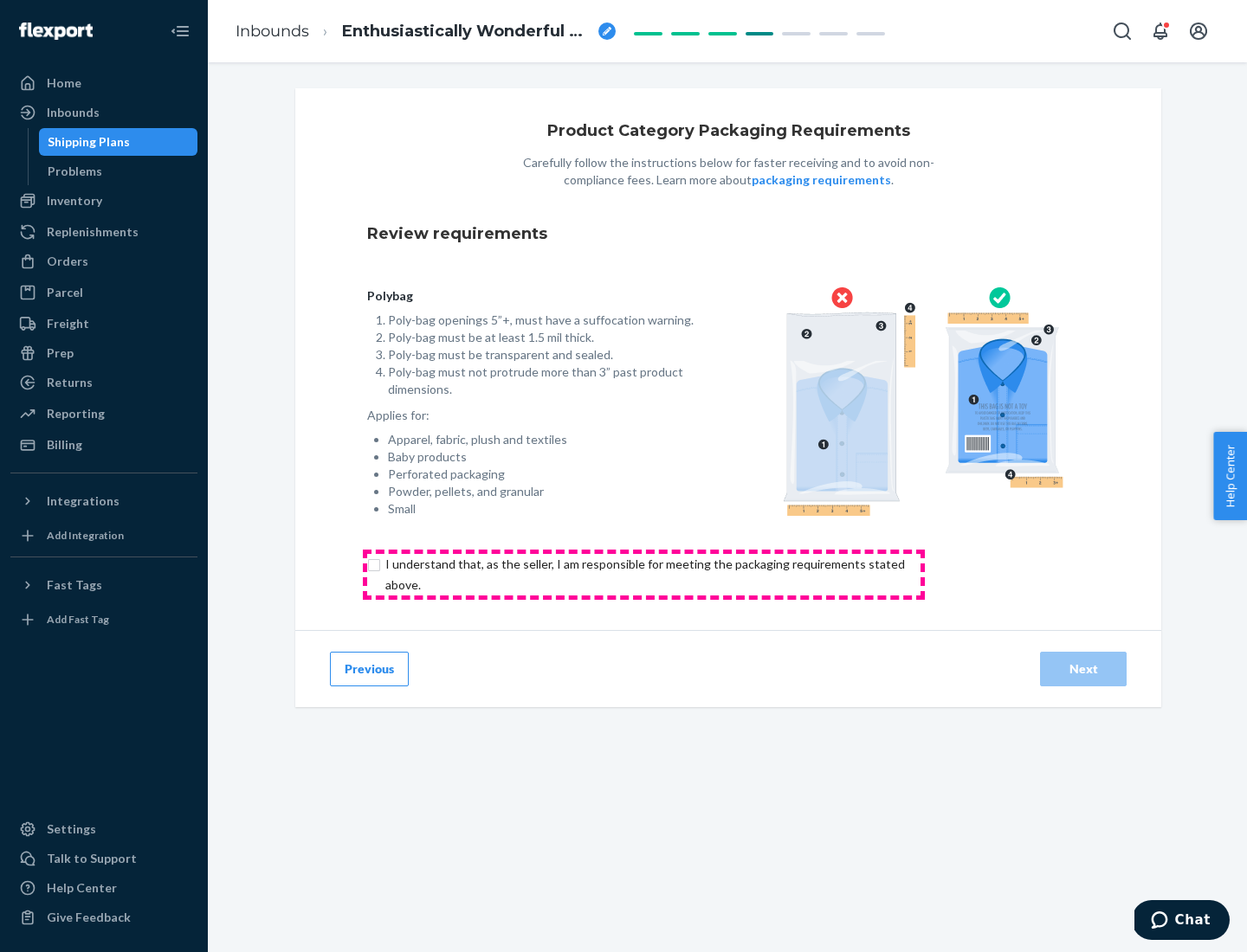
click at [644, 574] on input "checkbox" at bounding box center [655, 575] width 576 height 42
checkbox input "true"
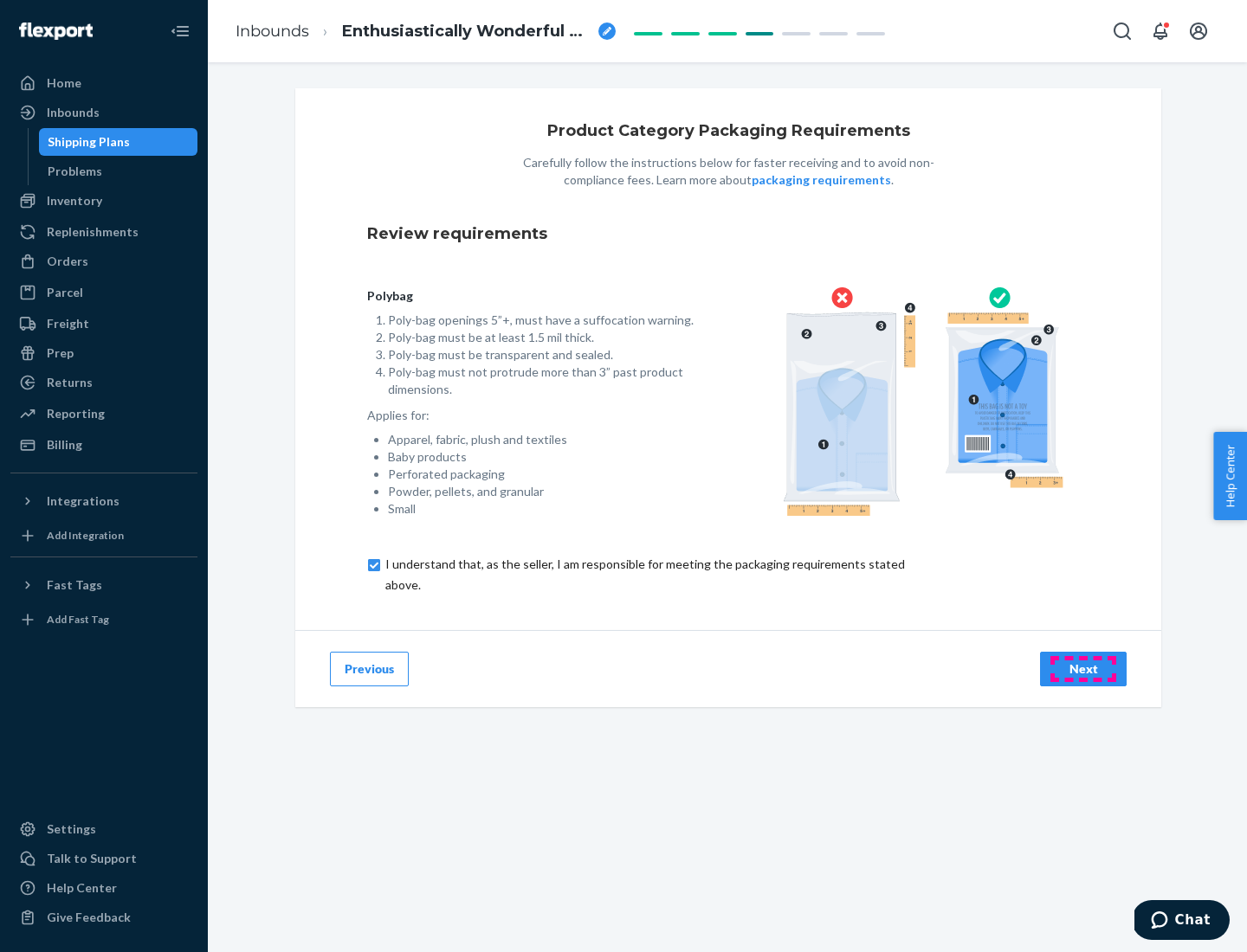
click at [1083, 668] on div "Next" at bounding box center [1083, 668] width 57 height 17
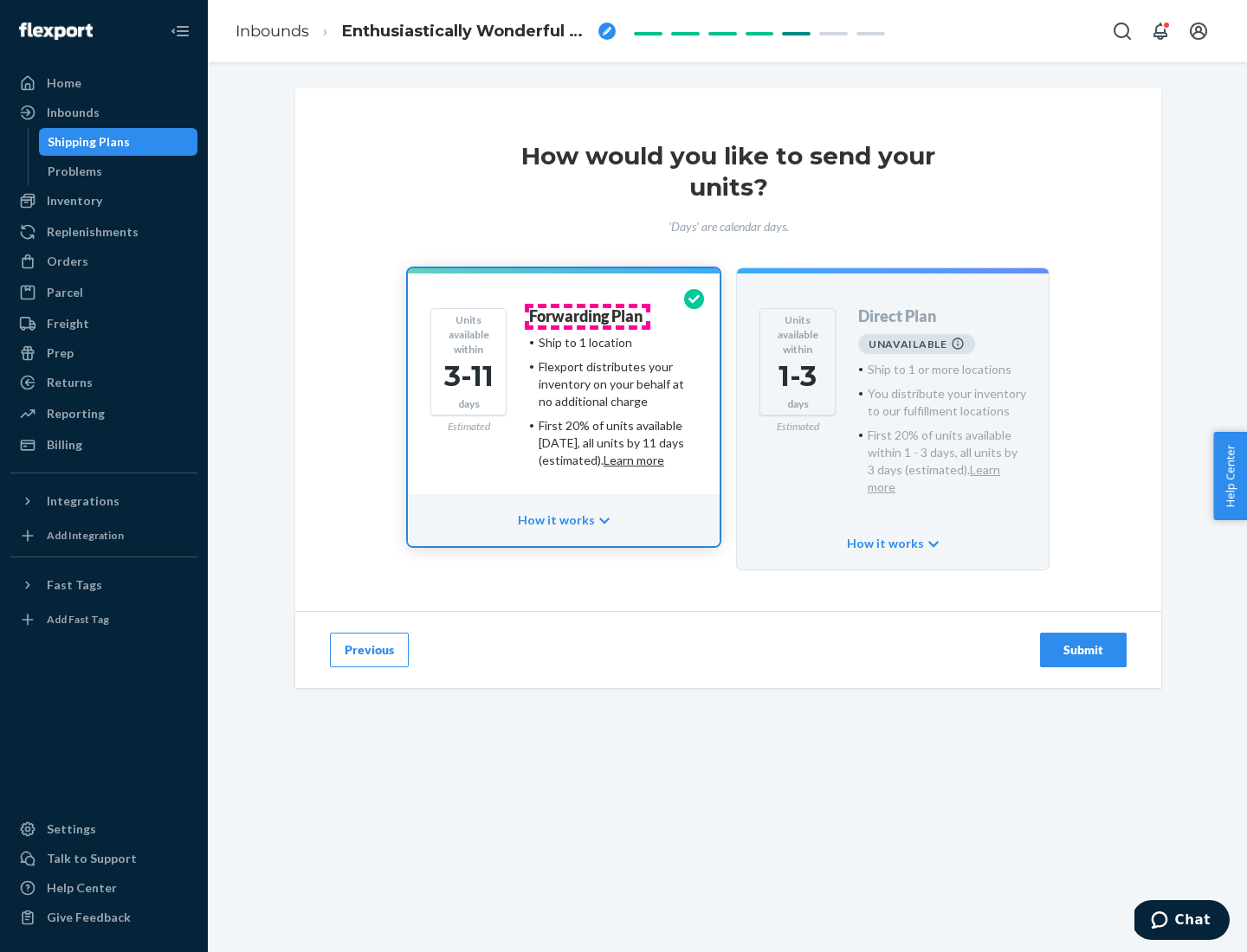
click at [587, 316] on h4 "Forwarding Plan" at bounding box center [585, 316] width 113 height 17
click at [1083, 641] on div "Submit" at bounding box center [1083, 649] width 57 height 17
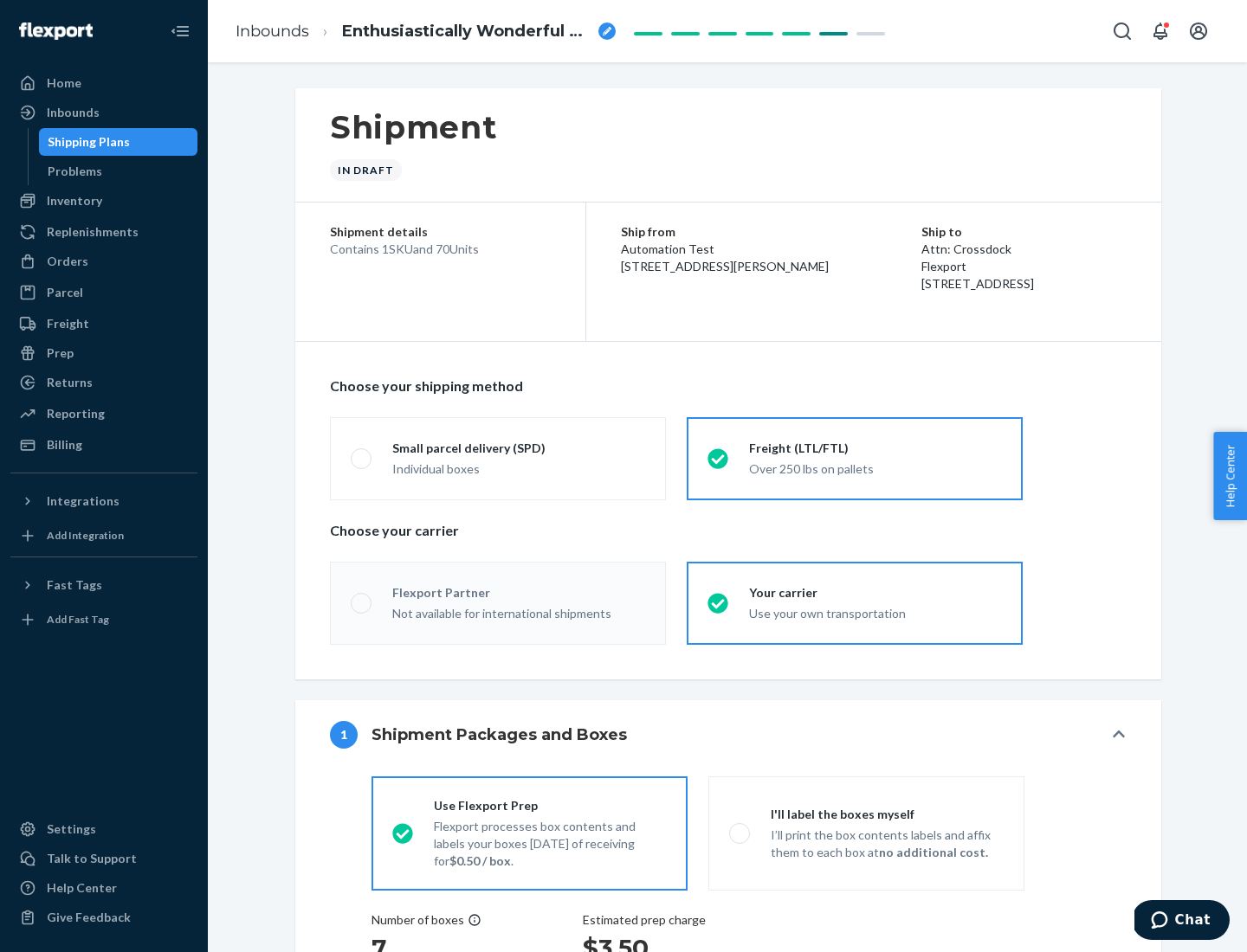
radio input "true"
radio input "false"
radio input "true"
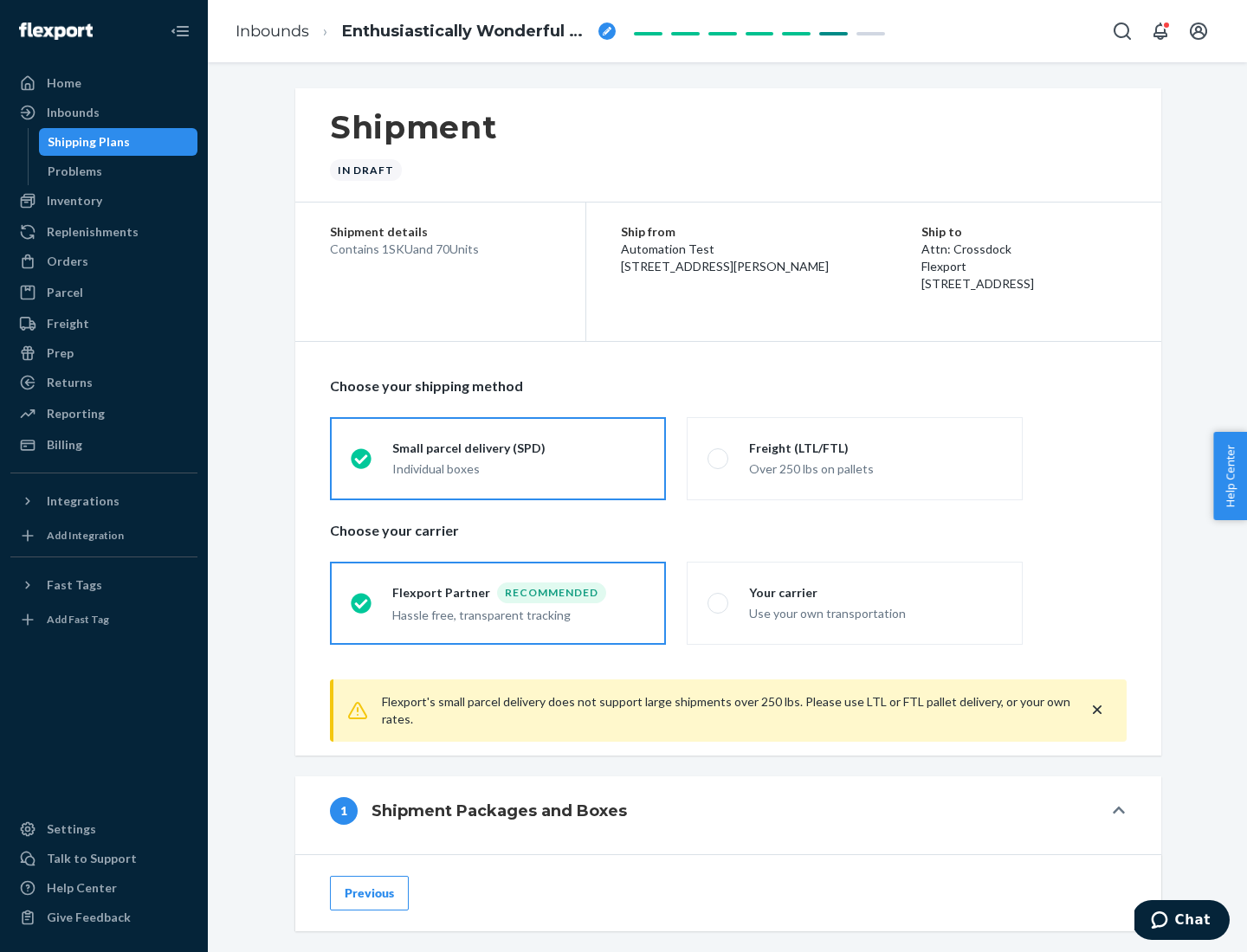
click at [519, 466] on div "Individual boxes" at bounding box center [519, 469] width 253 height 17
click at [362, 464] on input "Small parcel delivery (SPD) Individual boxes" at bounding box center [356, 458] width 12 height 12
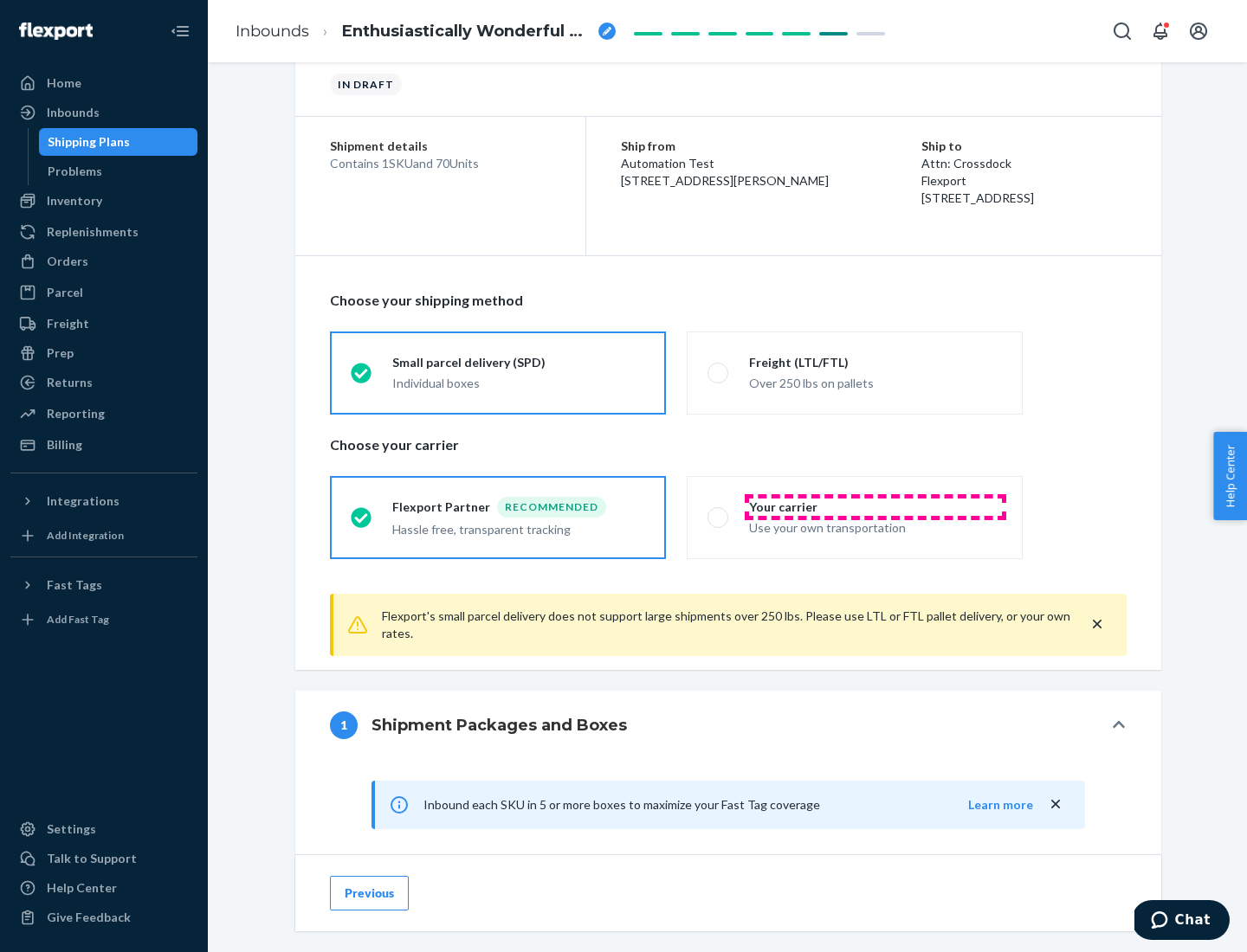
click at [876, 506] on div "Your carrier" at bounding box center [876, 506] width 253 height 17
click at [718, 512] on input "Your carrier Use your own transportation" at bounding box center [713, 517] width 12 height 12
radio input "true"
radio input "false"
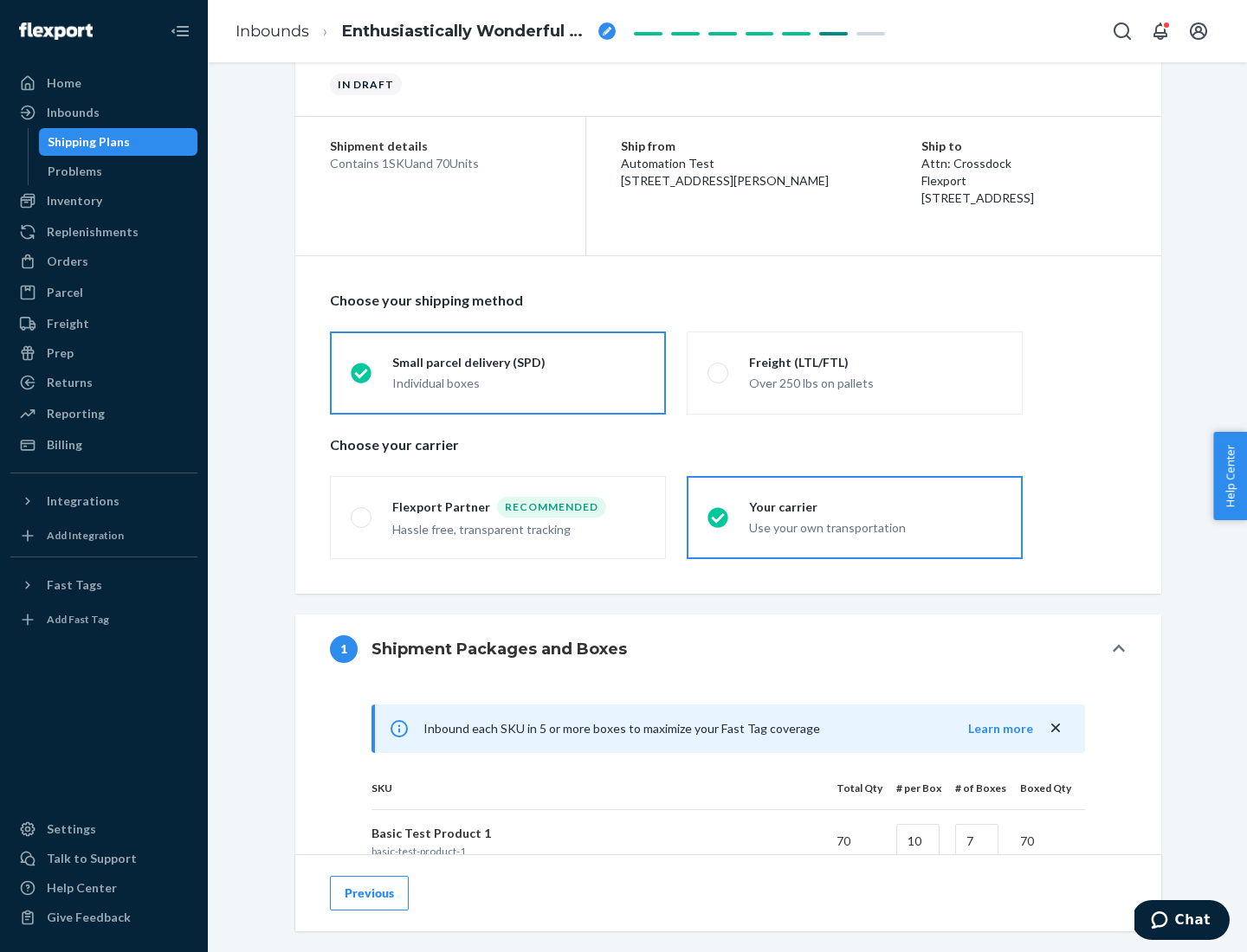
scroll to position [420, 0]
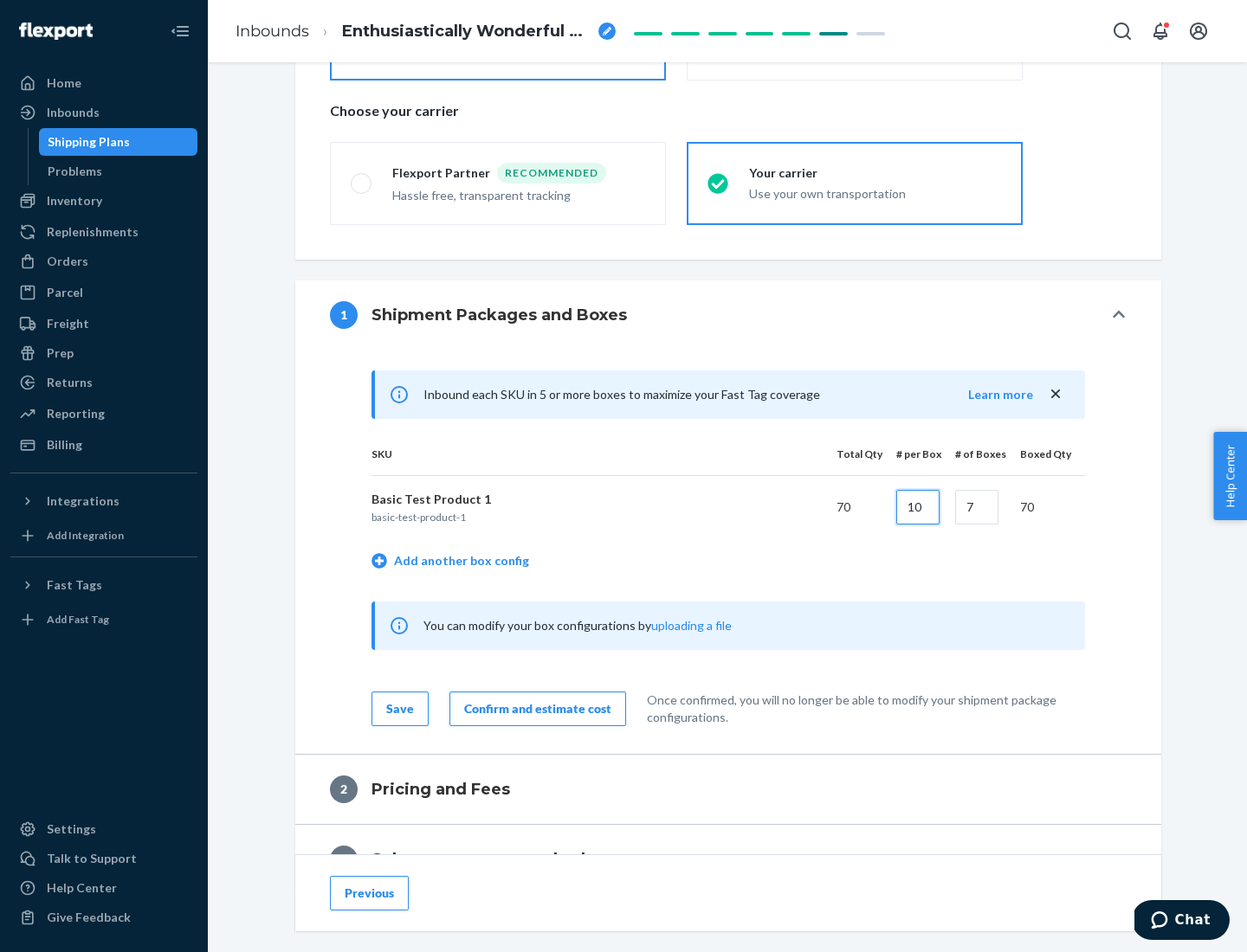
type input "10"
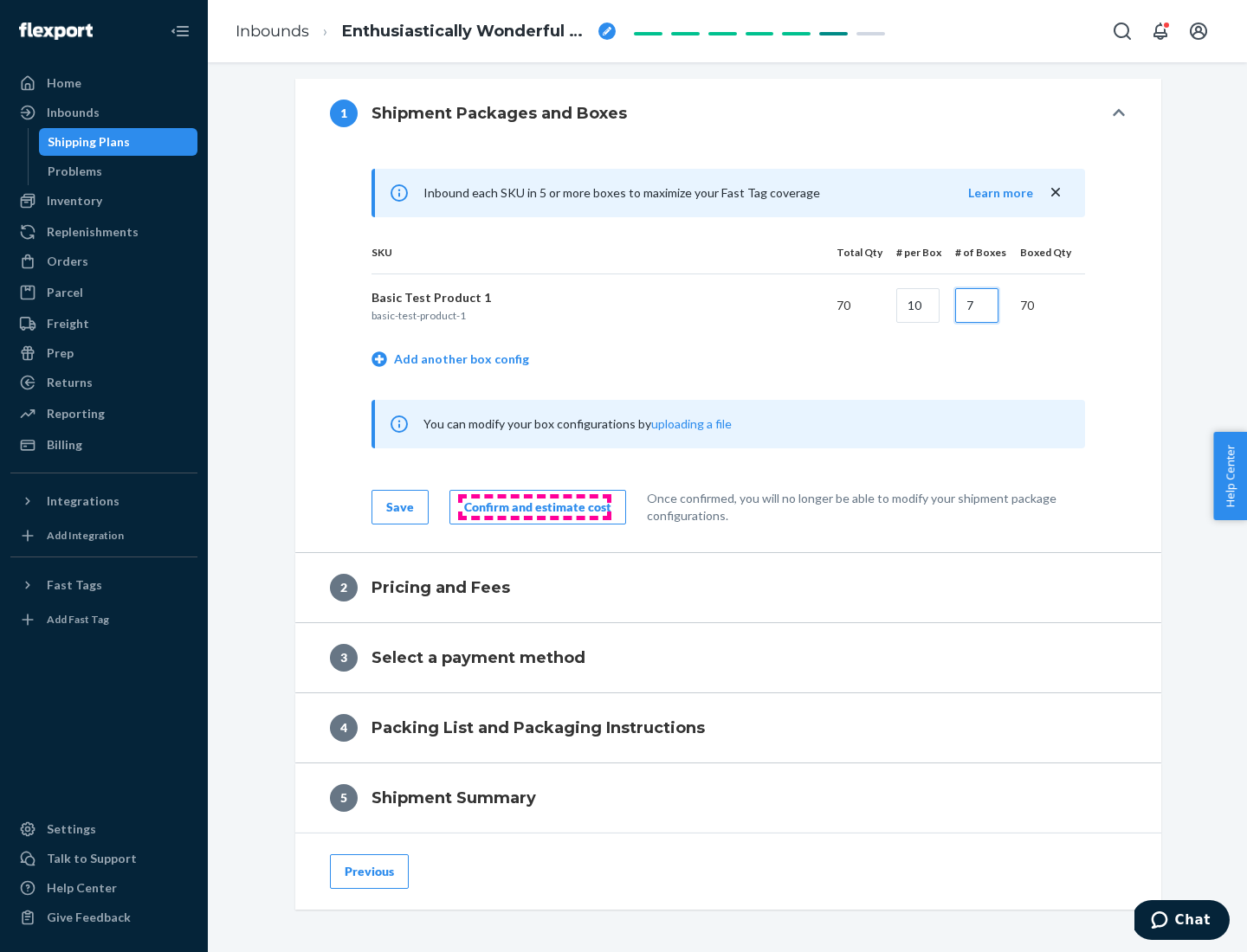
type input "7"
click at [534, 506] on div "Confirm and estimate cost" at bounding box center [537, 506] width 147 height 17
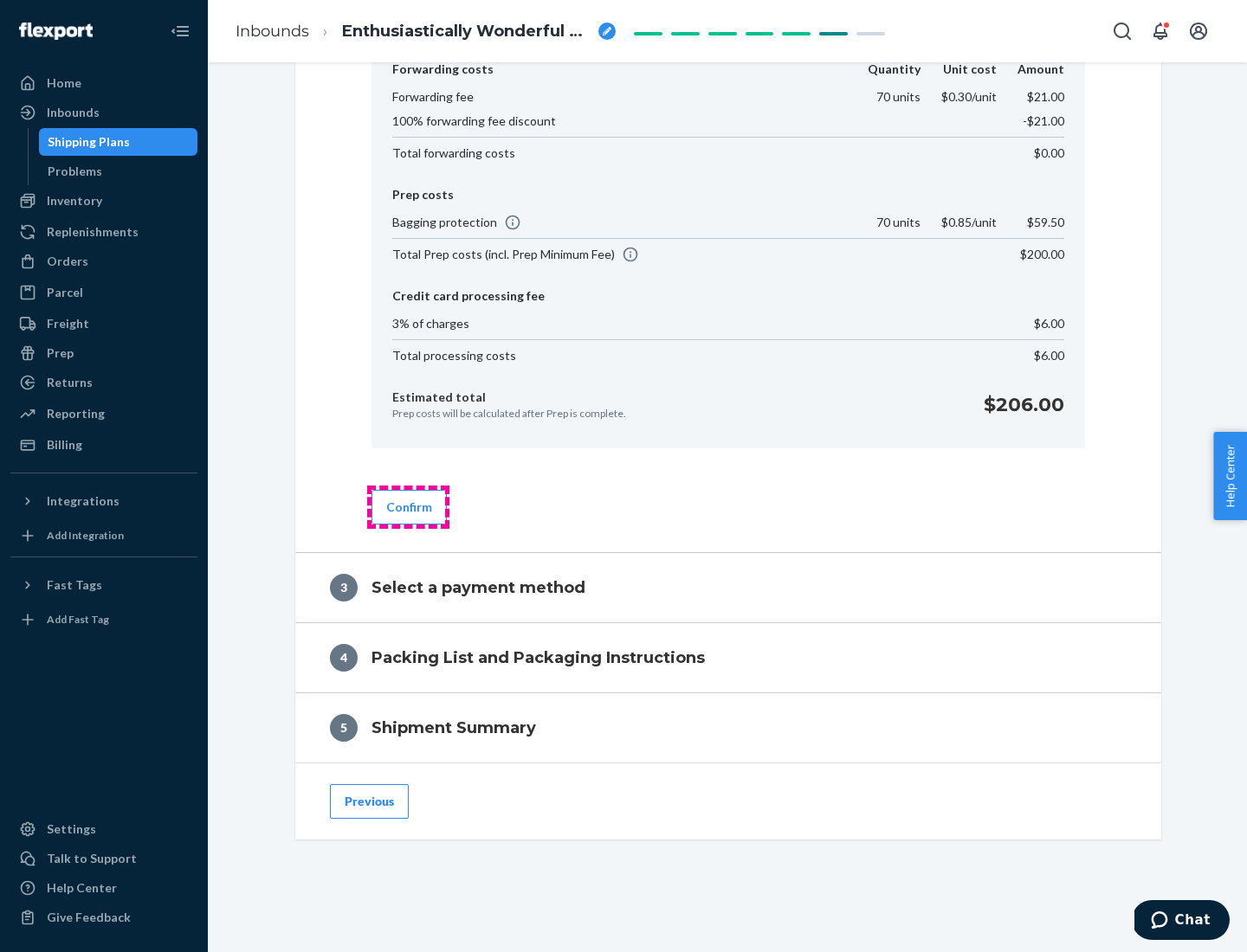
click at [408, 506] on button "Confirm" at bounding box center [409, 507] width 76 height 35
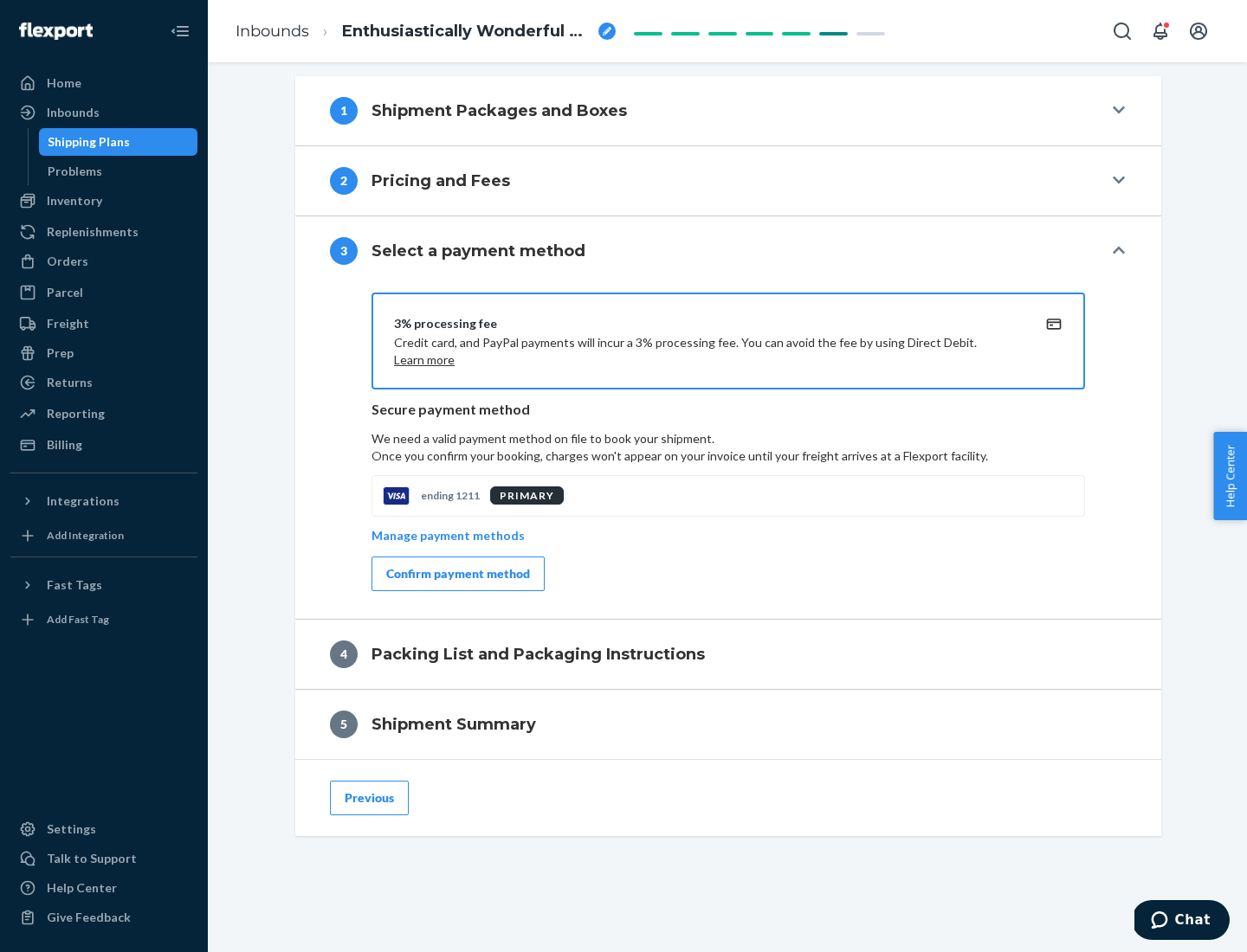
scroll to position [624, 0]
click at [457, 574] on div "Confirm payment method" at bounding box center [458, 573] width 143 height 17
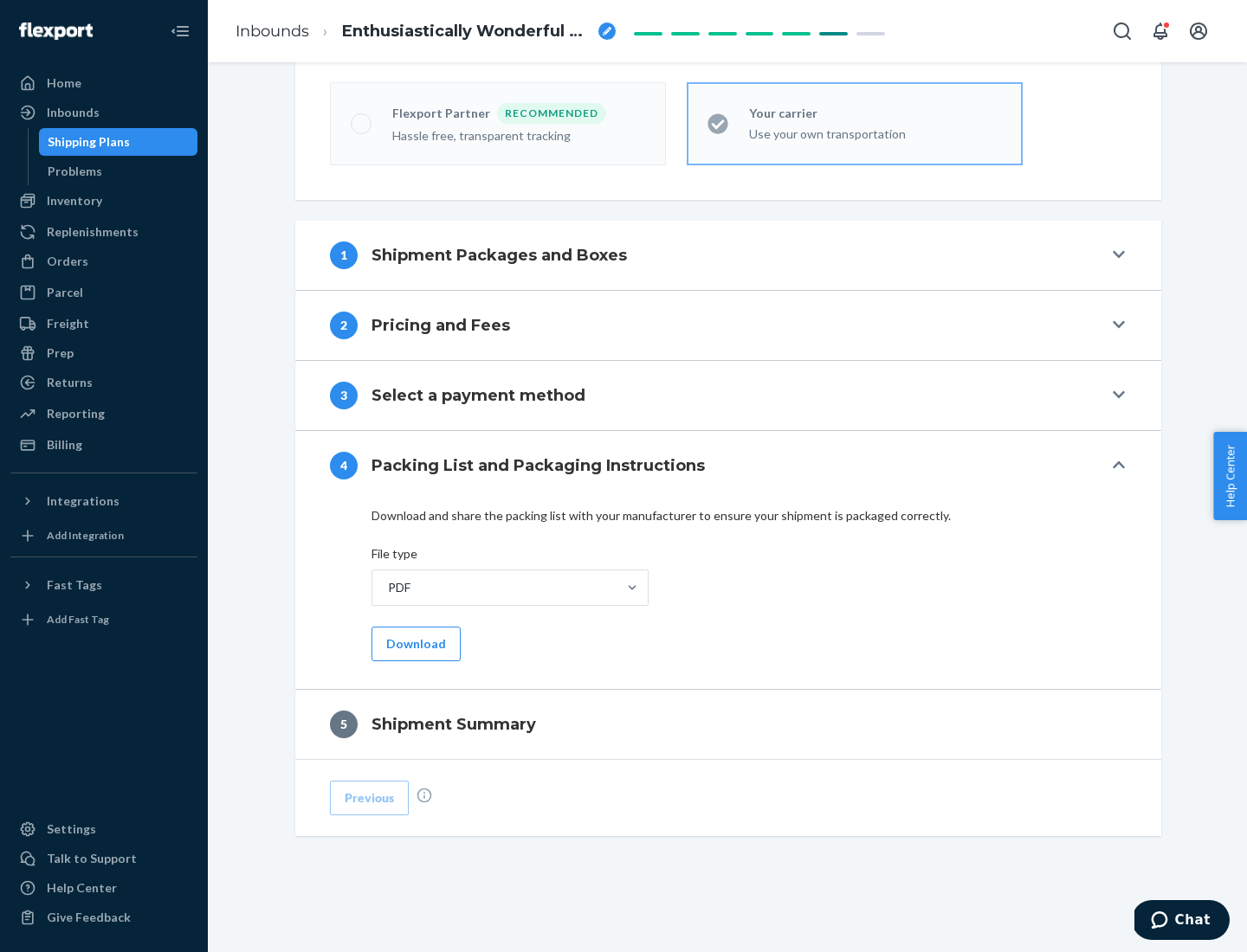
scroll to position [480, 0]
click at [414, 643] on button "Download" at bounding box center [416, 643] width 89 height 35
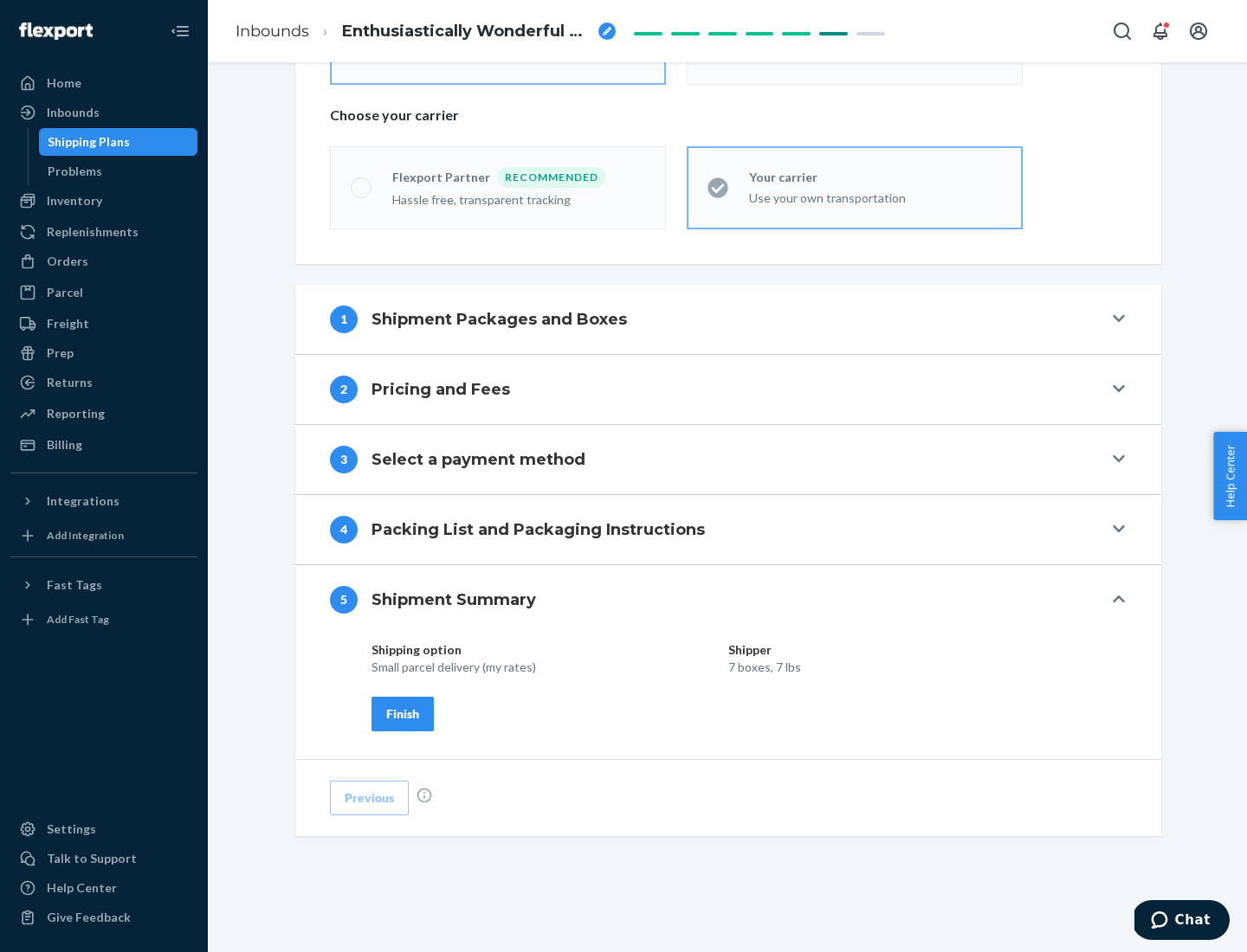
scroll to position [415, 0]
